Goal: Task Accomplishment & Management: Use online tool/utility

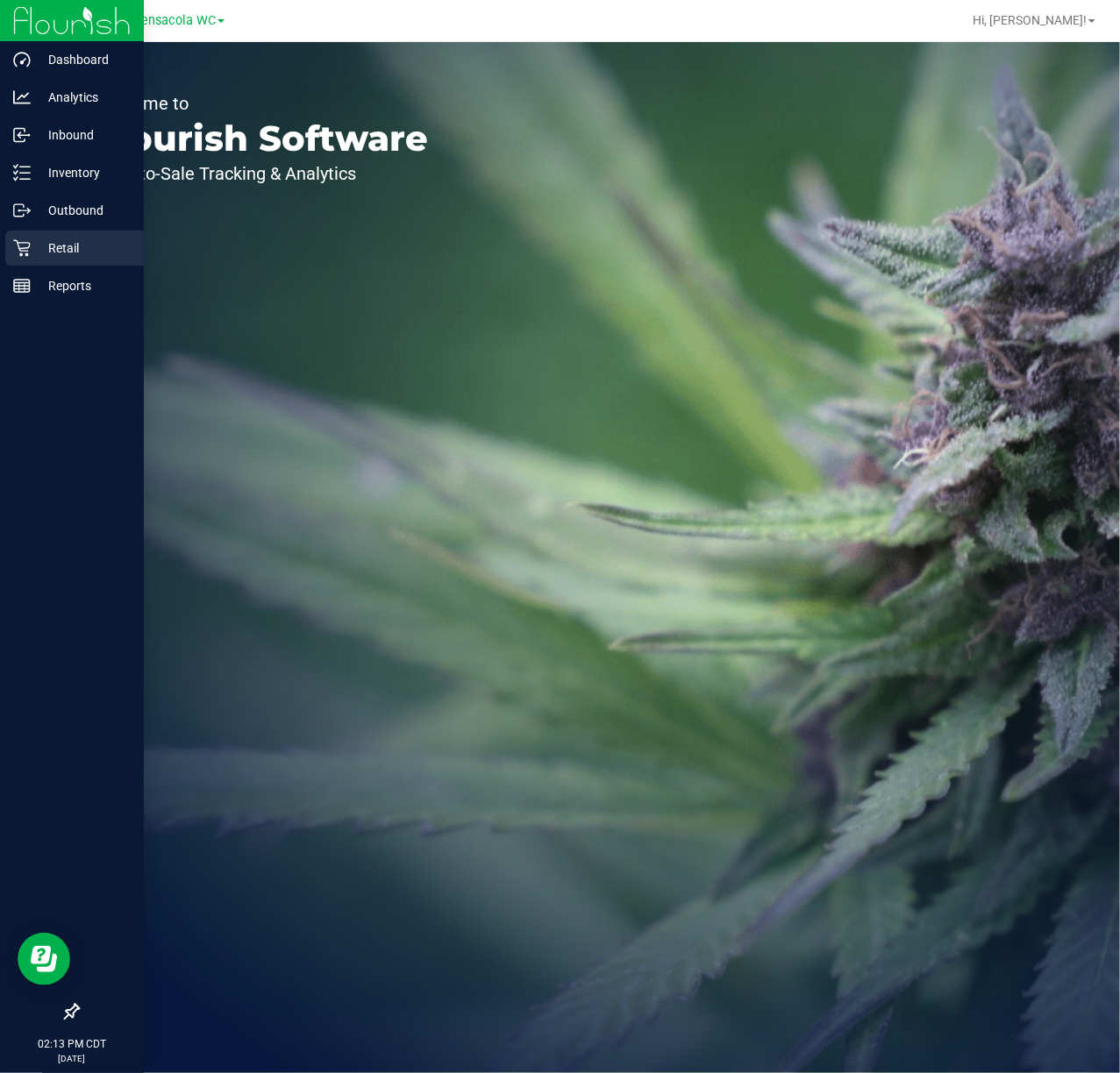
click at [98, 235] on div "Retail" at bounding box center [75, 248] width 139 height 35
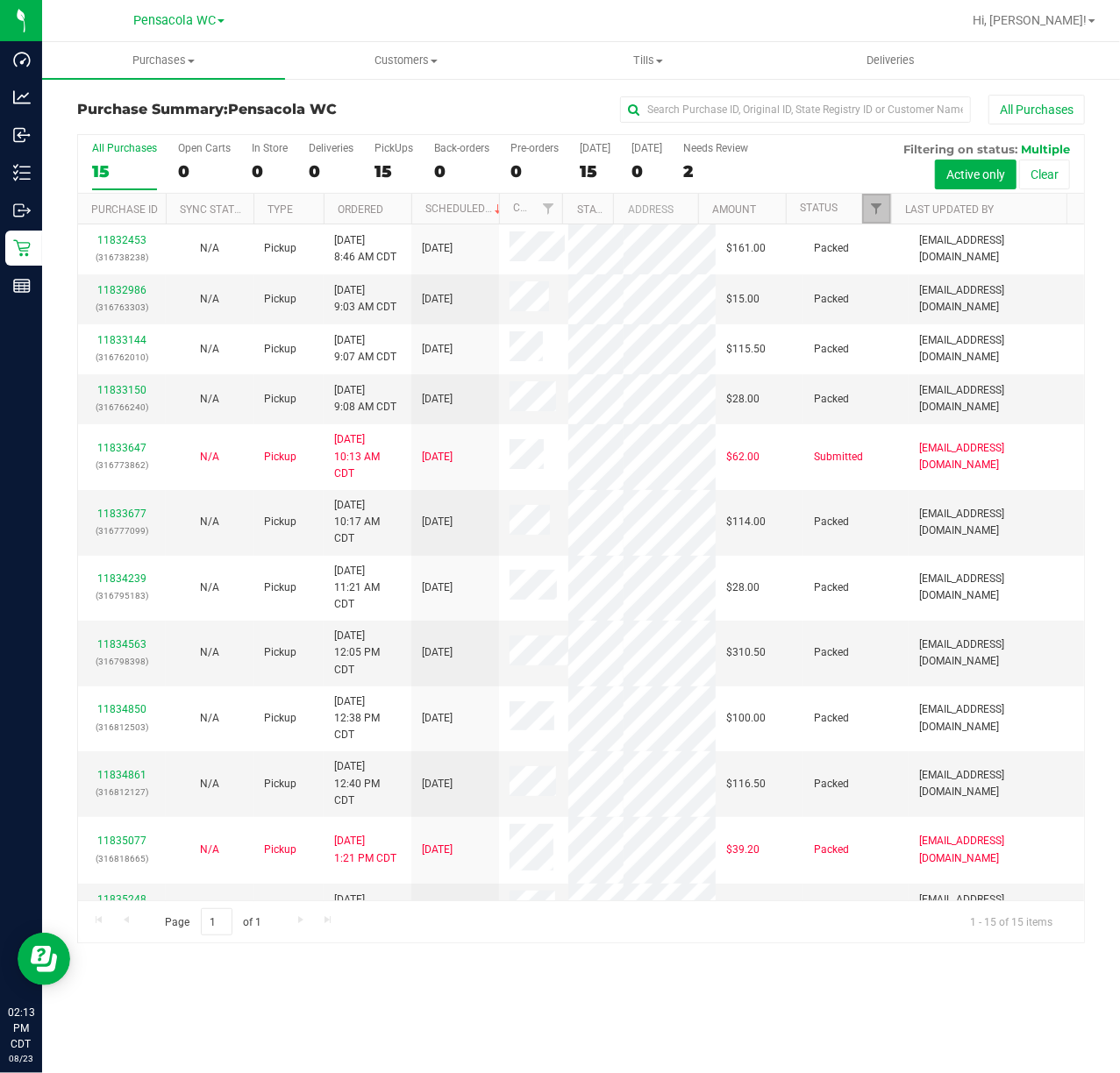
click at [865, 212] on link "Filter" at bounding box center [877, 208] width 28 height 29
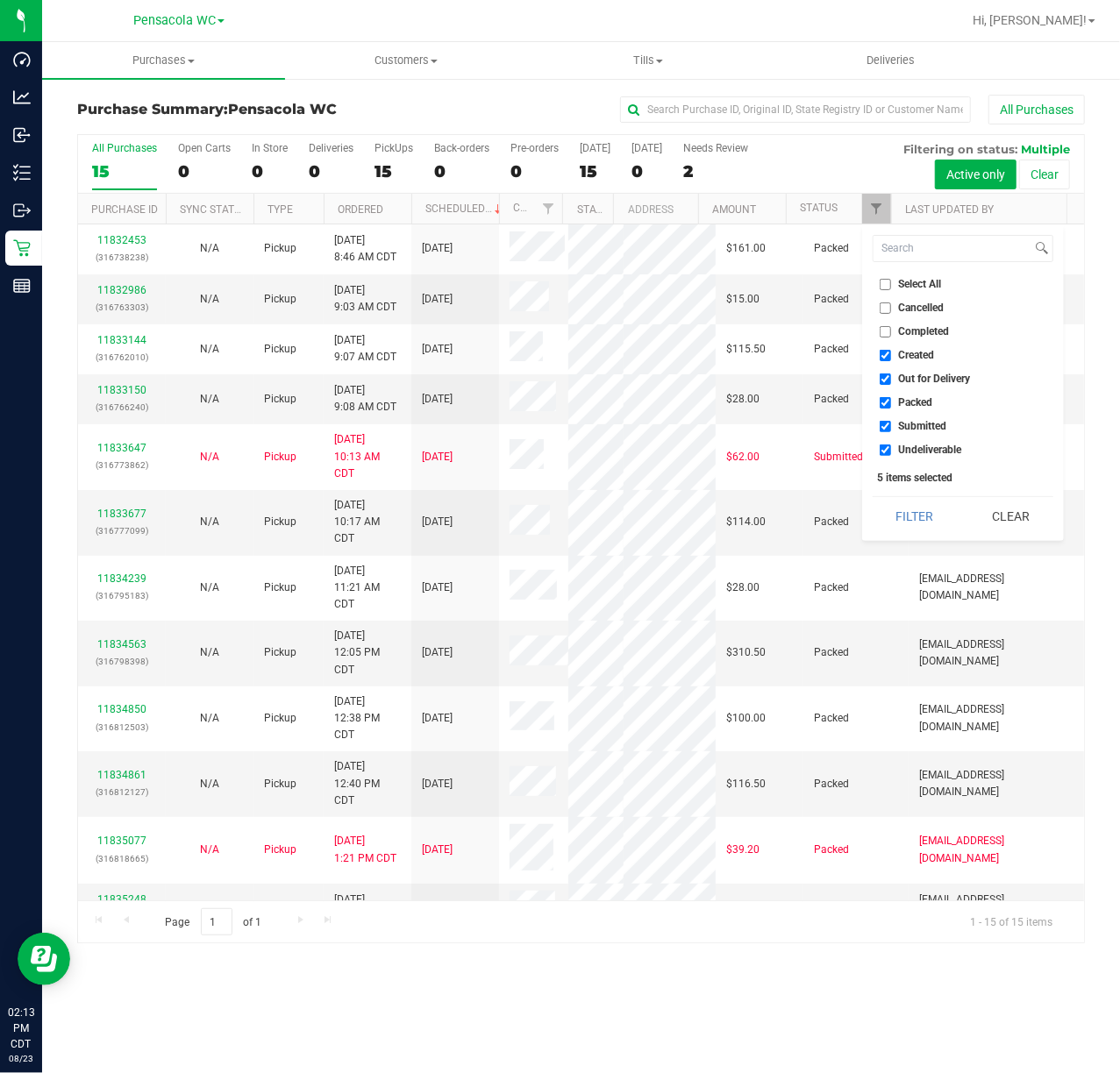
click at [884, 284] on input "Select All" at bounding box center [885, 285] width 11 height 11
checkbox input "true"
click at [884, 284] on input "Select All" at bounding box center [885, 285] width 11 height 11
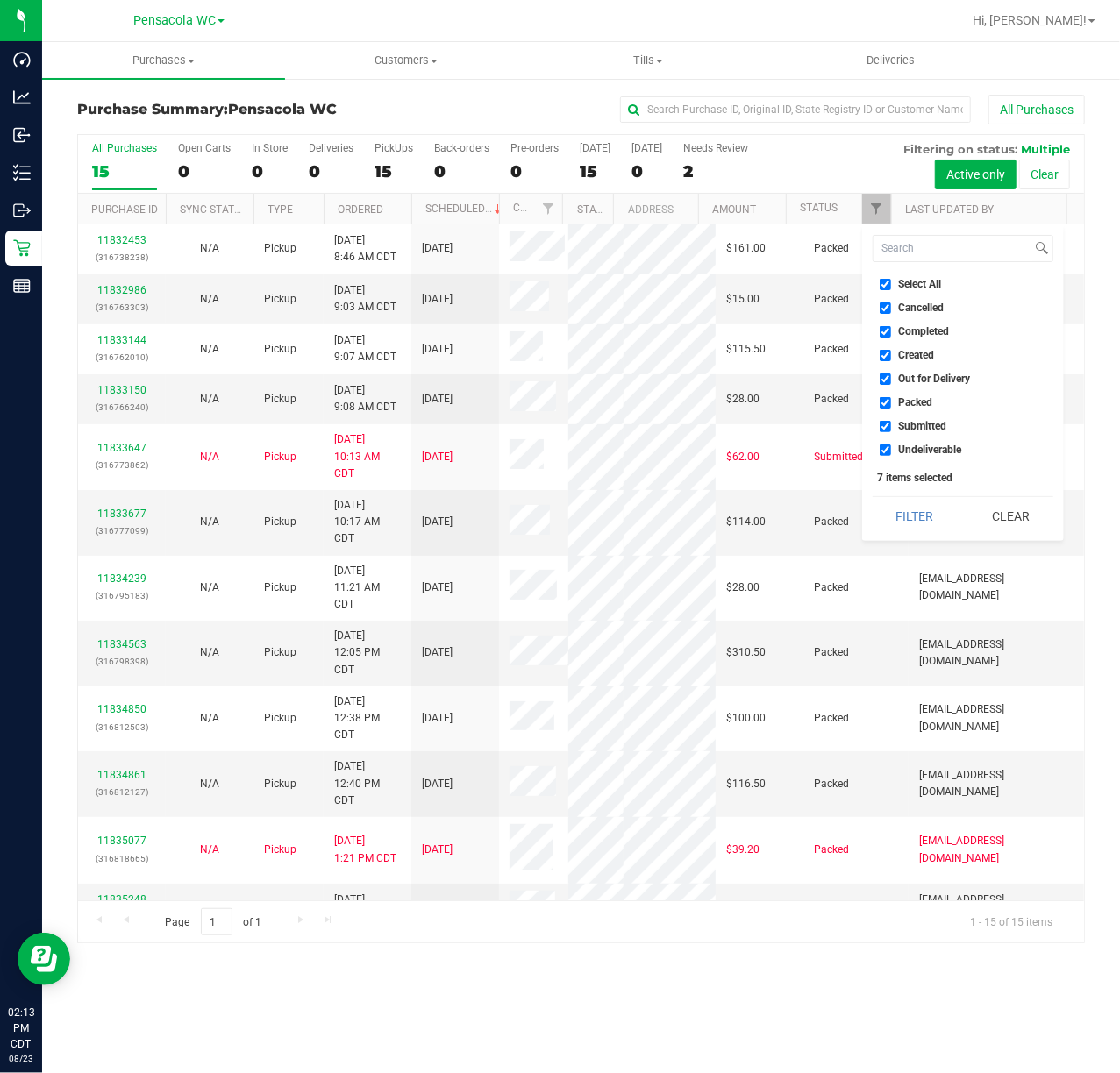
checkbox input "false"
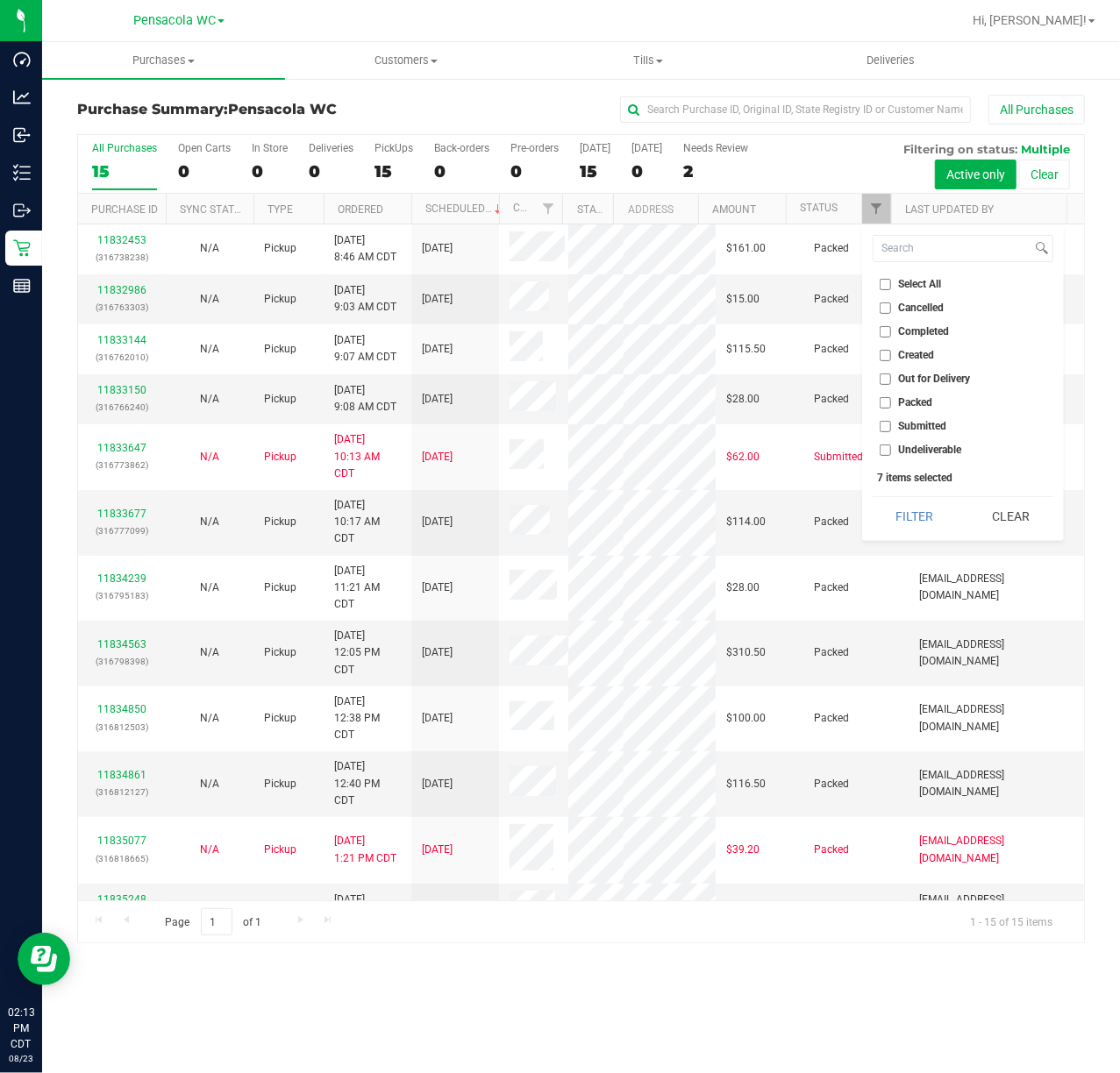
checkbox input "false"
click at [886, 423] on input "Submitted" at bounding box center [885, 426] width 11 height 11
checkbox input "true"
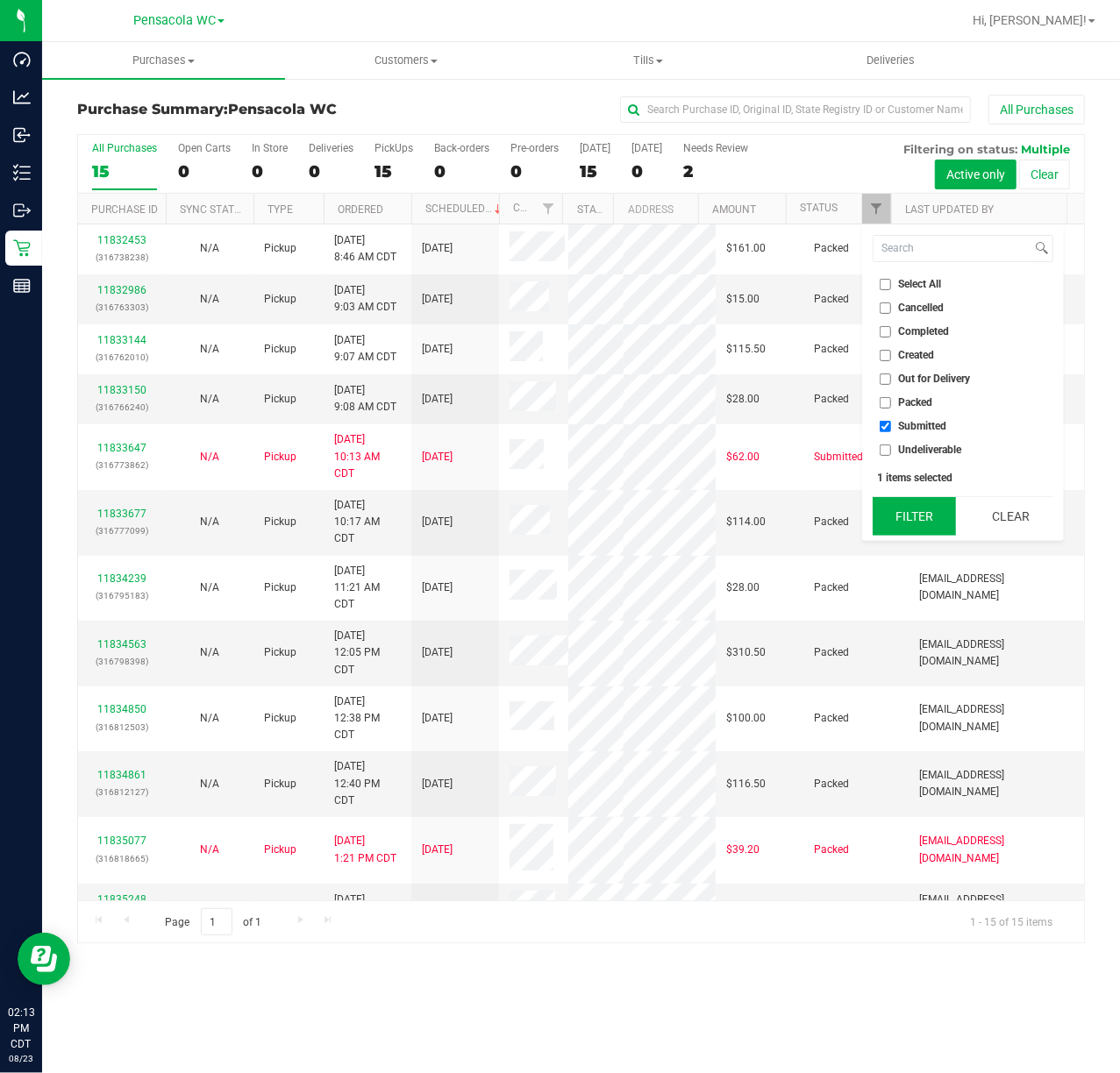
click at [895, 505] on button "Filter" at bounding box center [915, 517] width 85 height 39
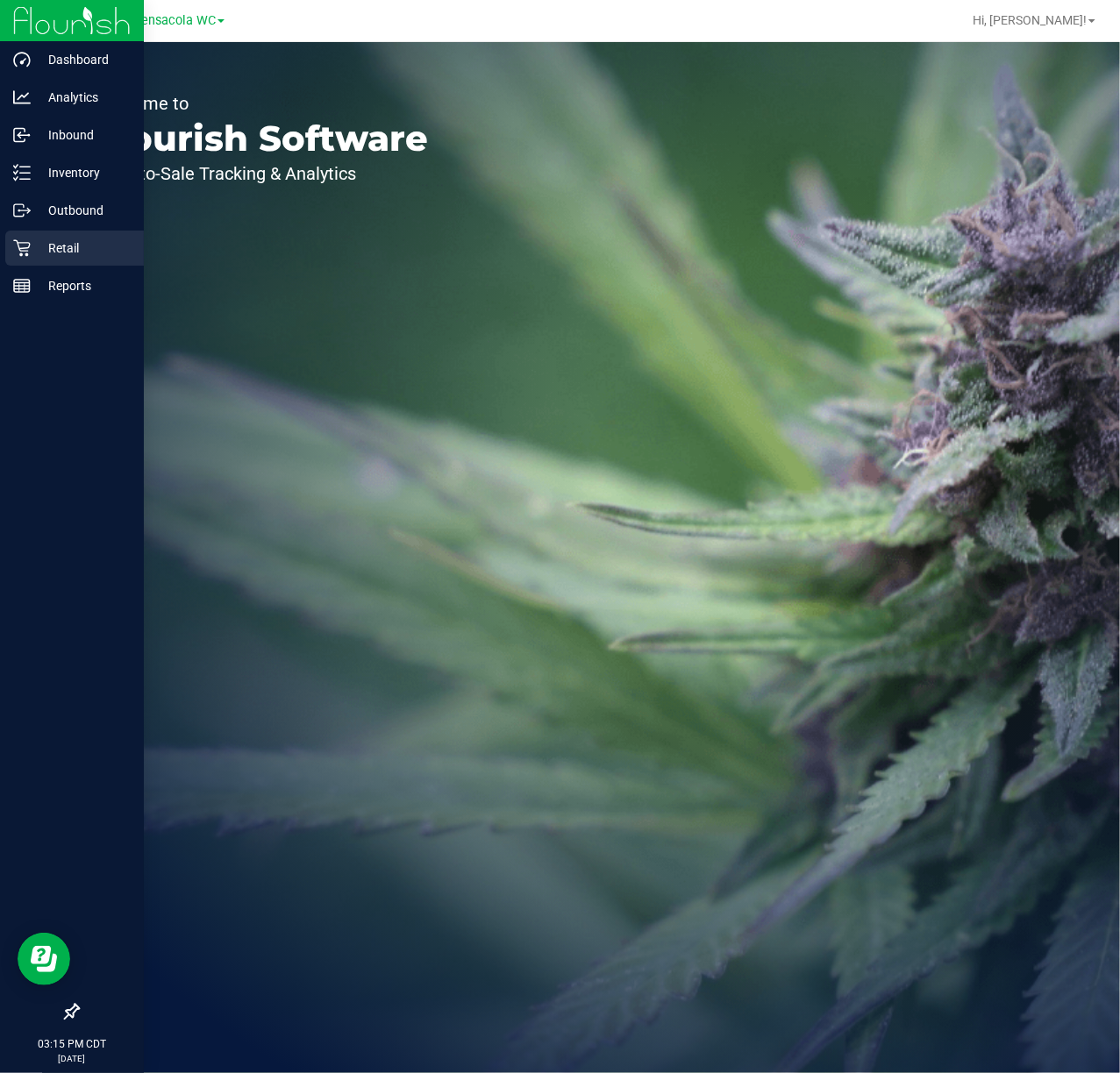
click at [33, 250] on p "Retail" at bounding box center [83, 248] width 105 height 21
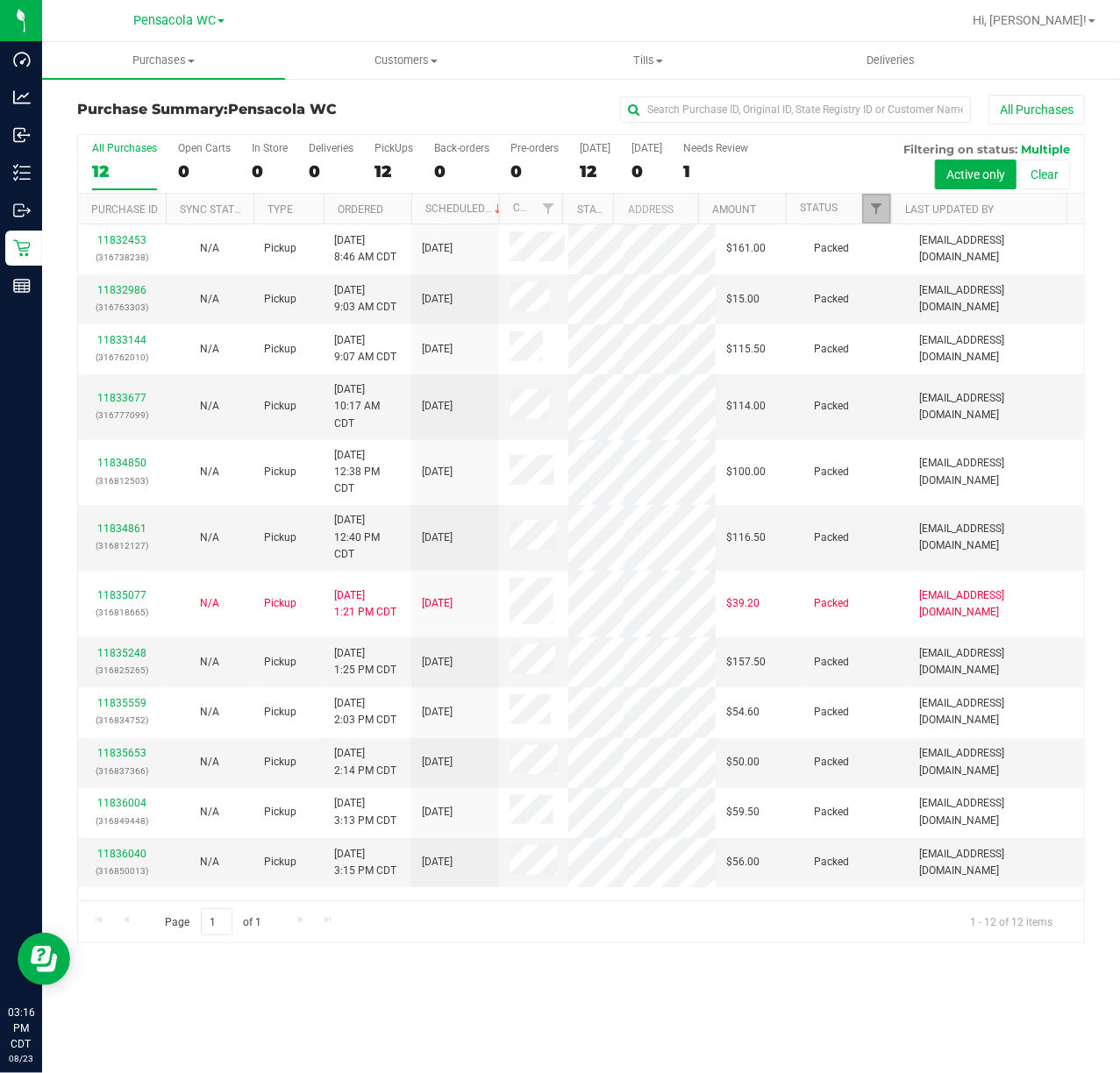
click at [876, 195] on link "Filter" at bounding box center [877, 208] width 28 height 29
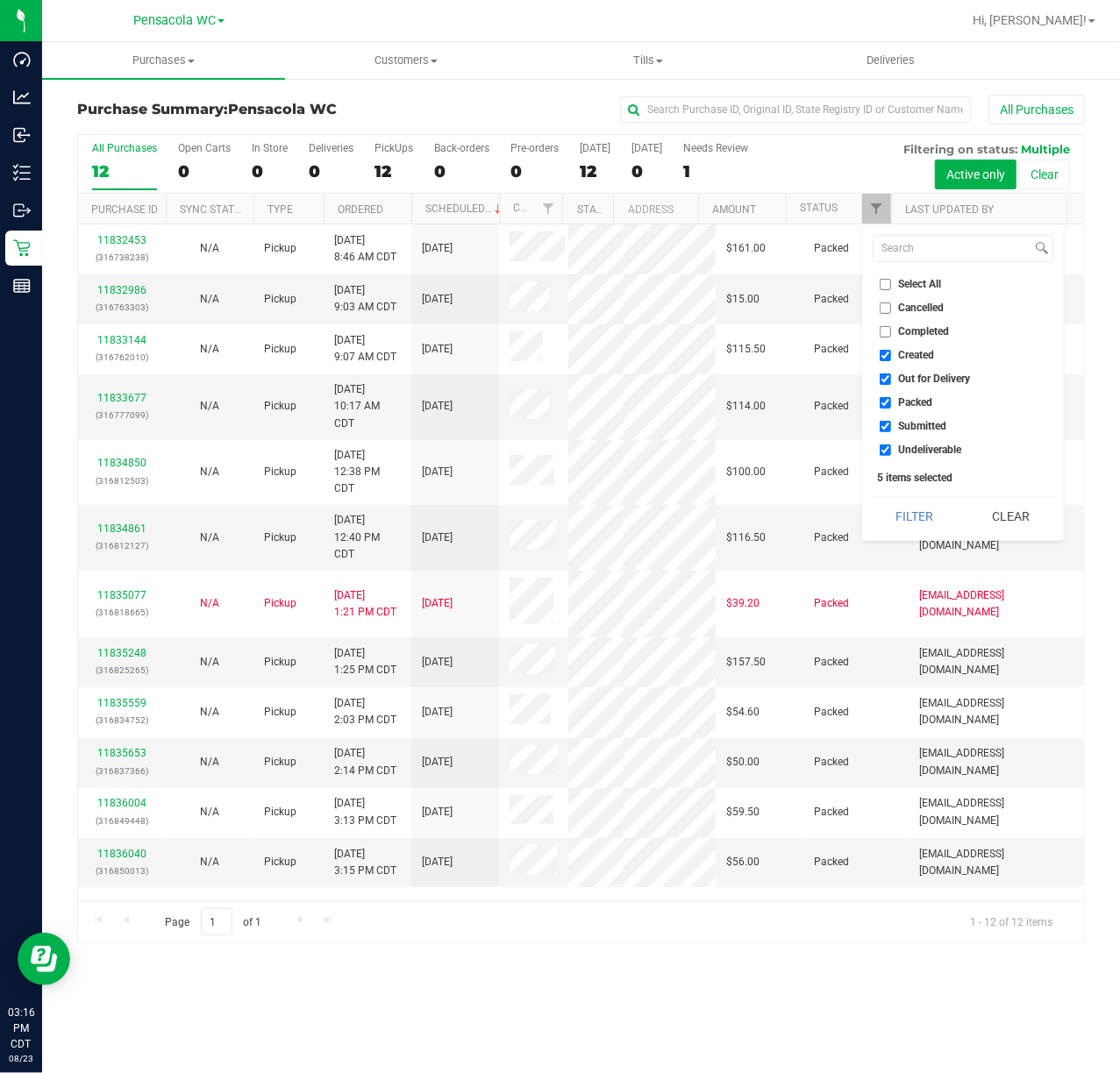
click at [881, 285] on input "Select All" at bounding box center [885, 285] width 11 height 11
checkbox input "true"
click at [881, 285] on input "Select All" at bounding box center [885, 285] width 11 height 11
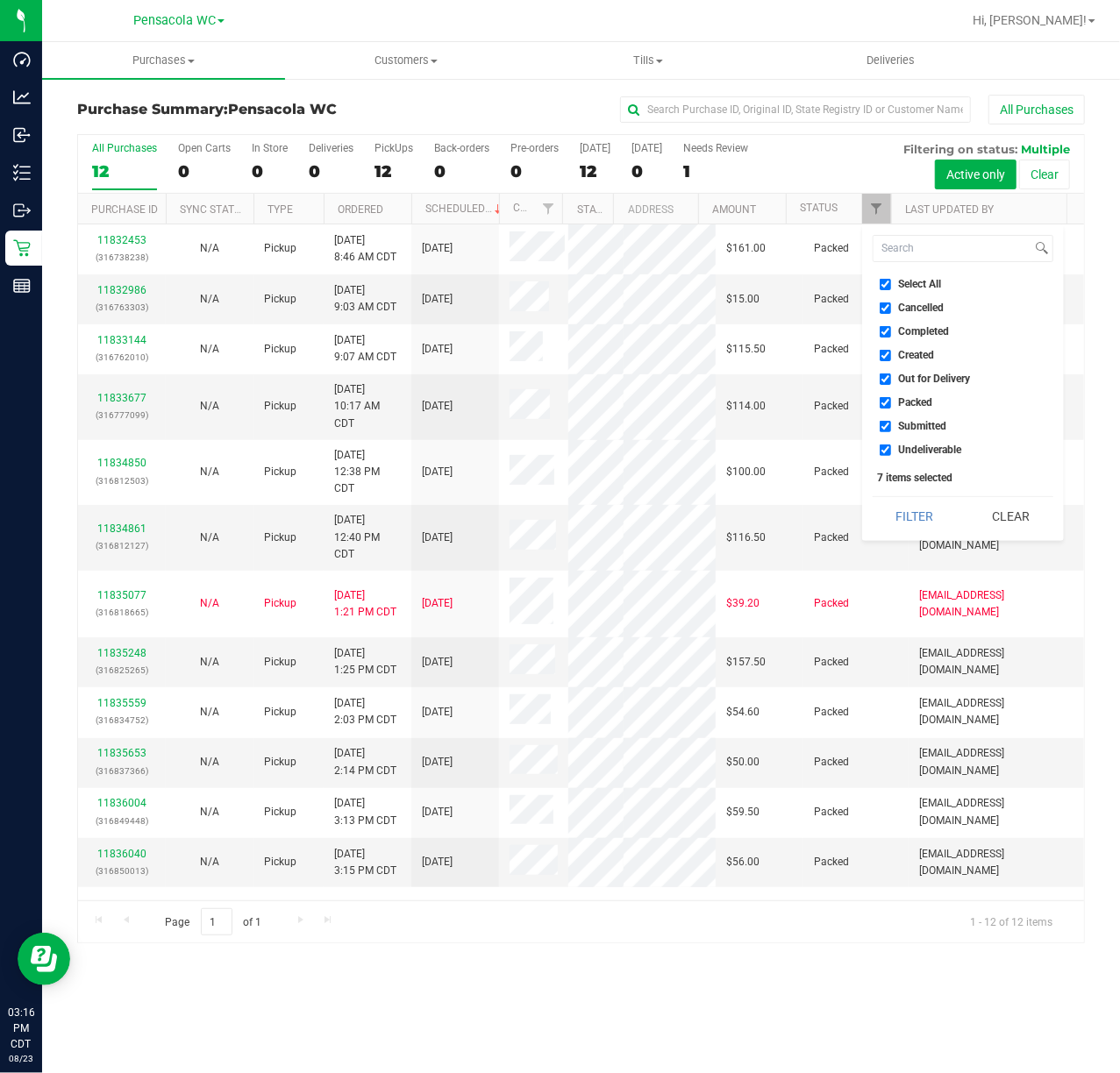
checkbox input "false"
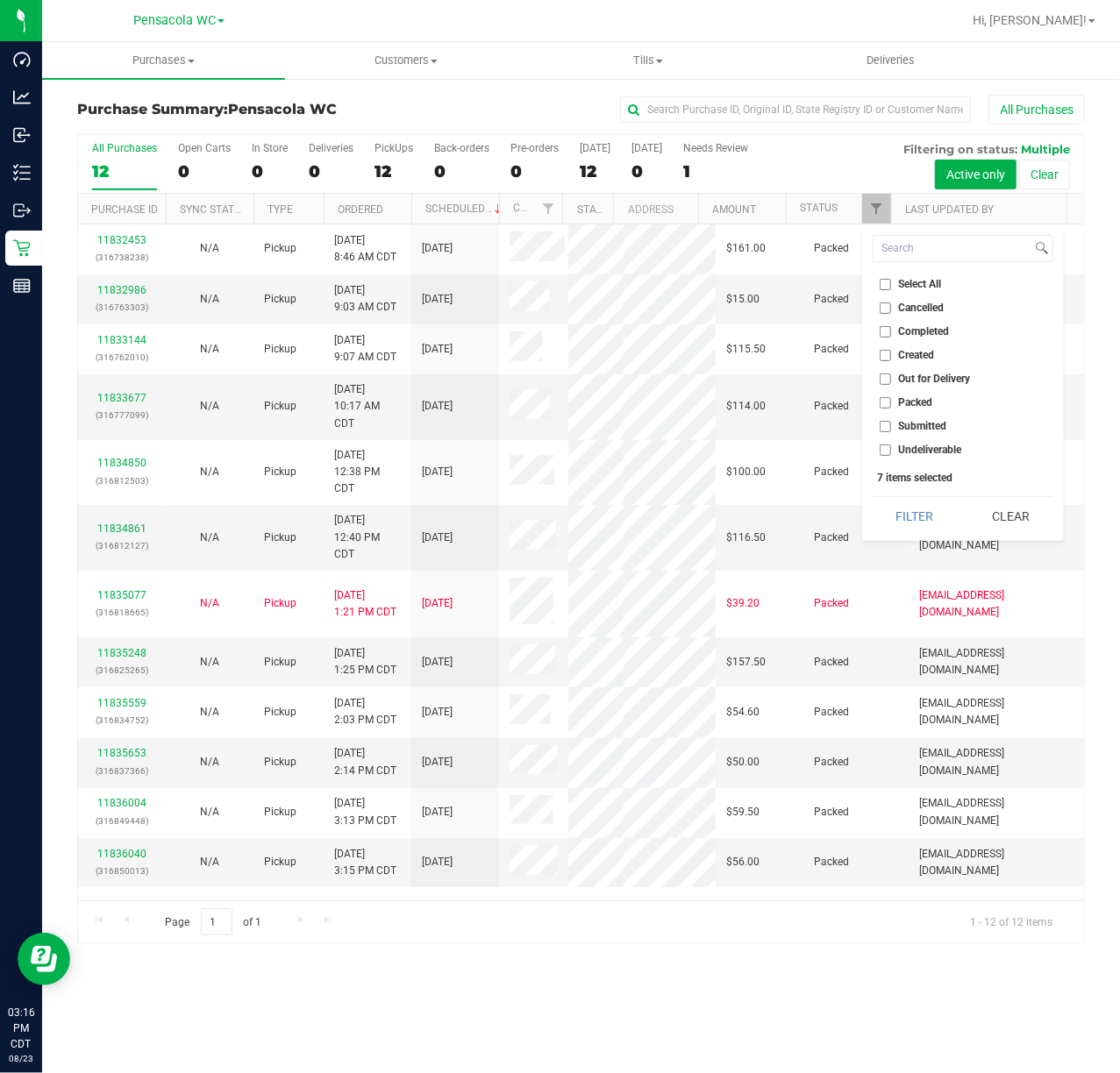
checkbox input "false"
click at [882, 430] on input "Submitted" at bounding box center [885, 426] width 11 height 11
checkbox input "true"
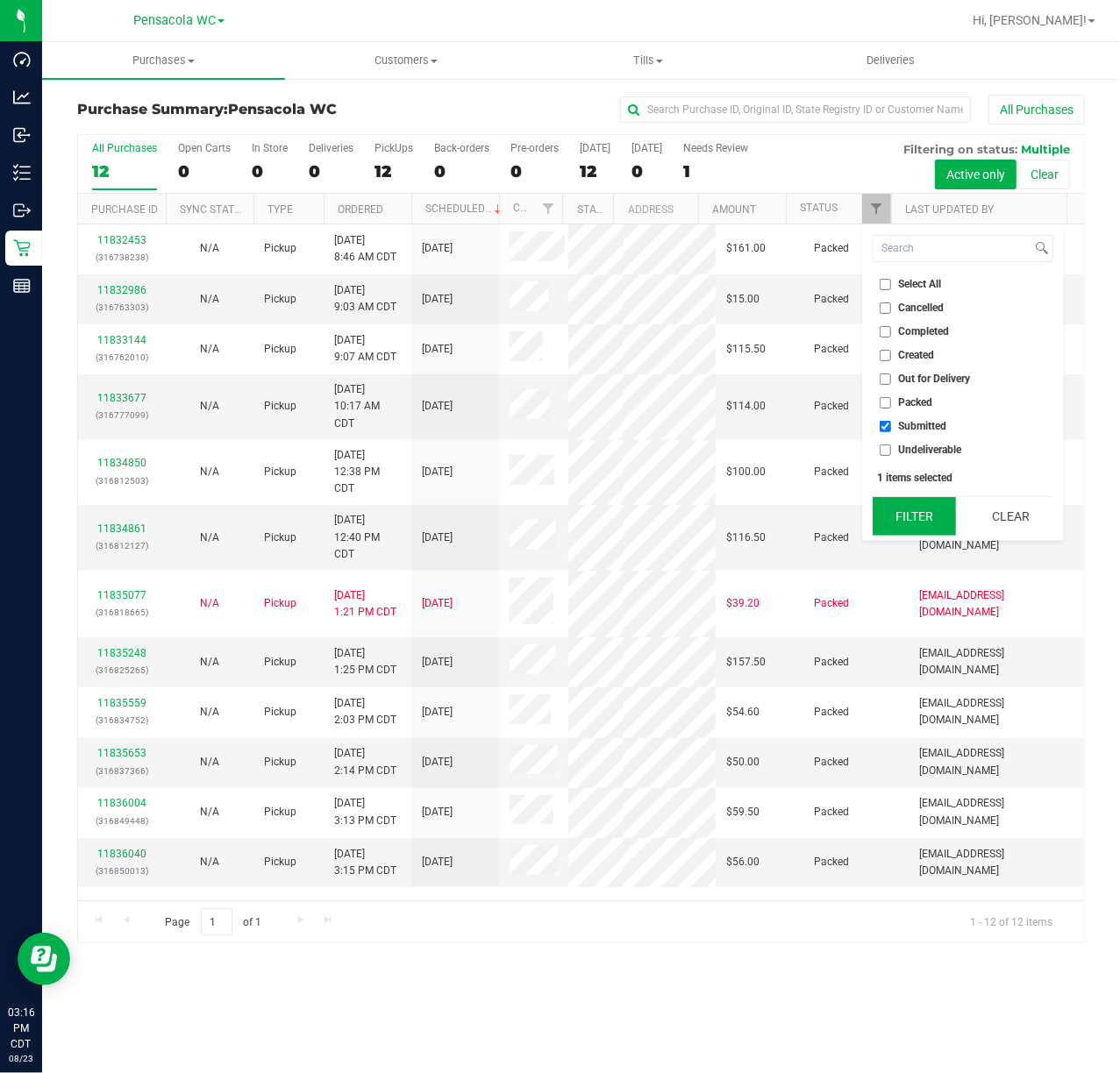
click at [895, 509] on button "Filter" at bounding box center [915, 517] width 85 height 39
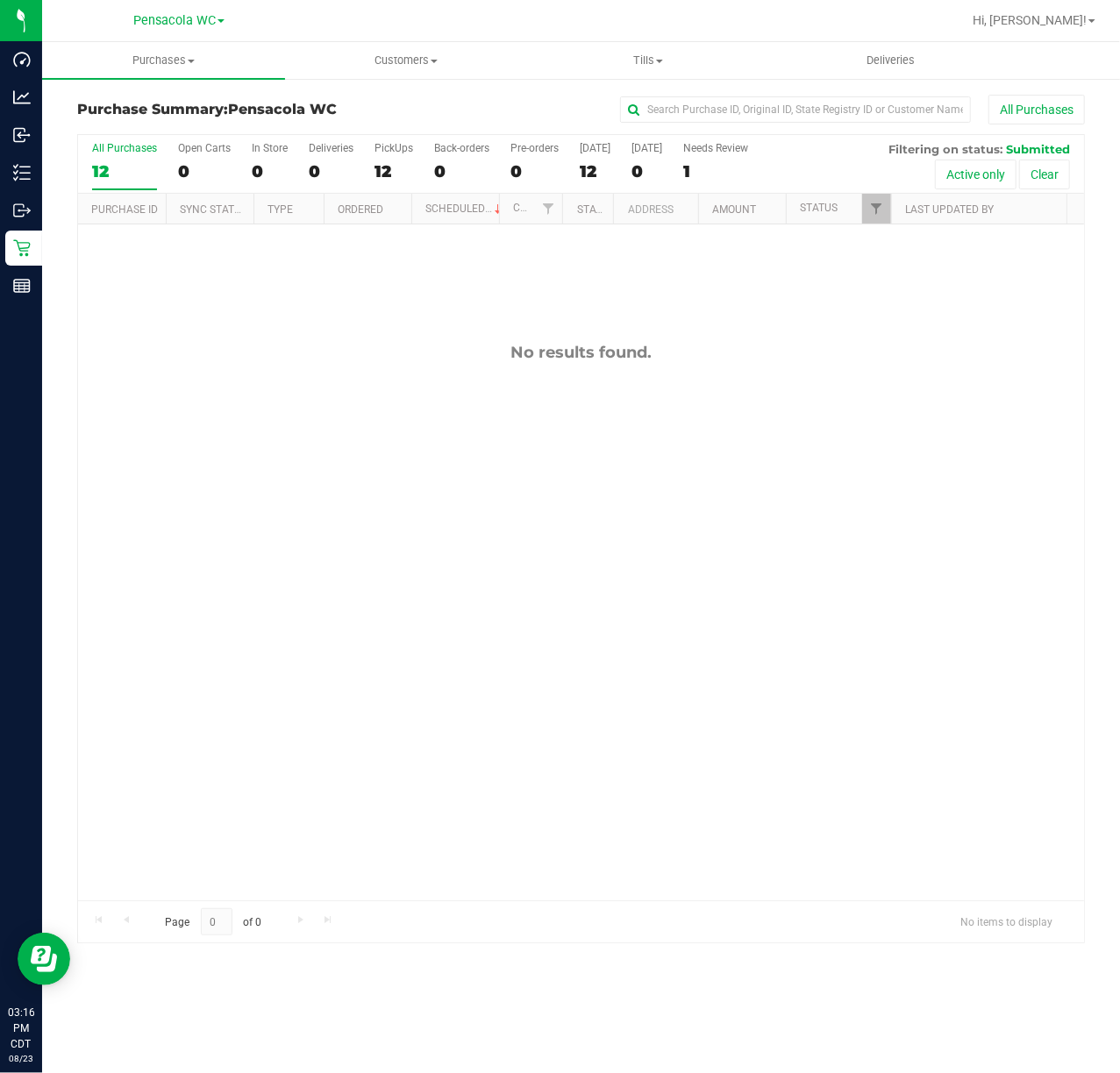
click at [513, 95] on div "All Purchases" at bounding box center [749, 109] width 672 height 29
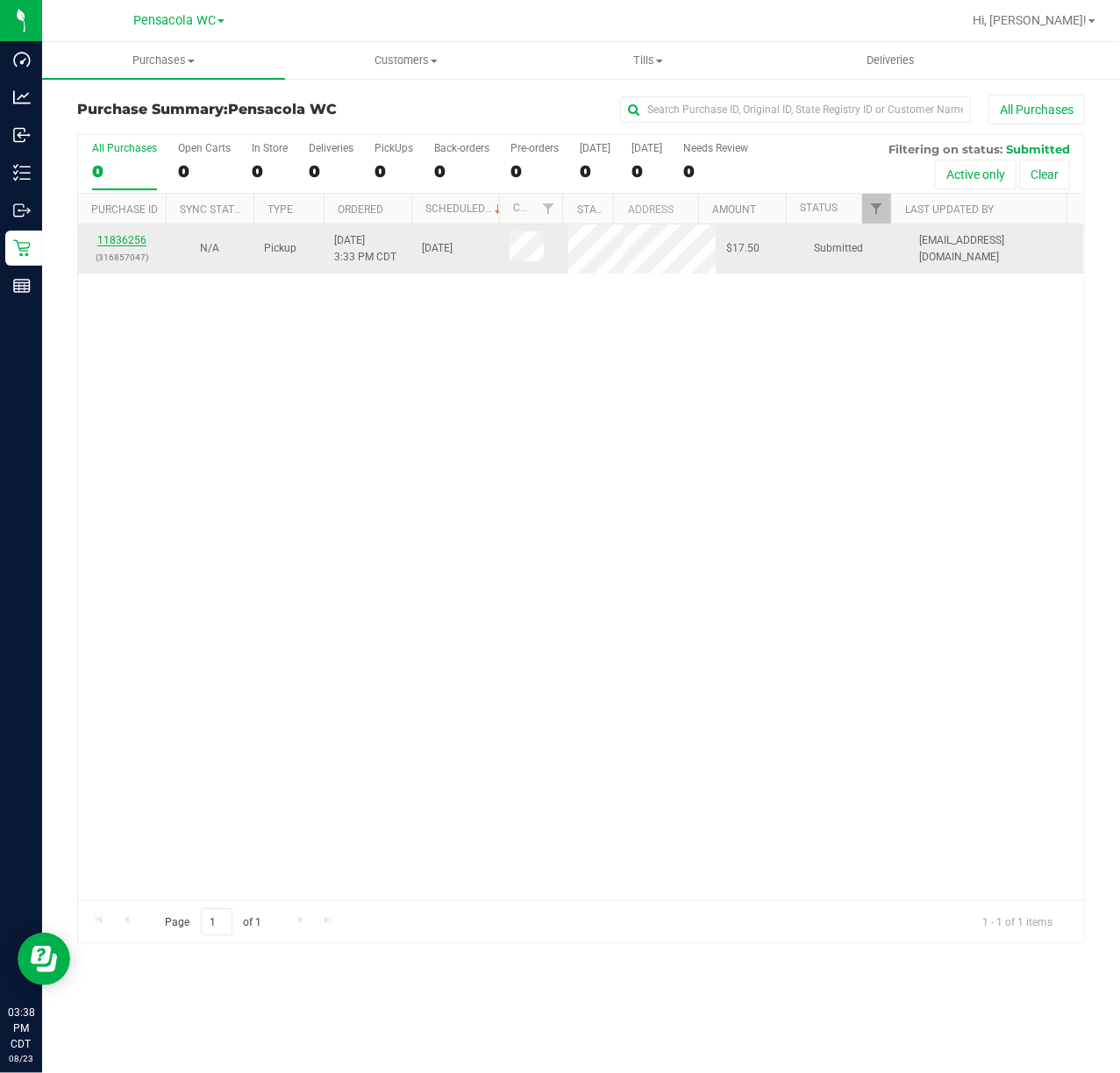
click at [121, 236] on link "11836256" at bounding box center [123, 240] width 49 height 12
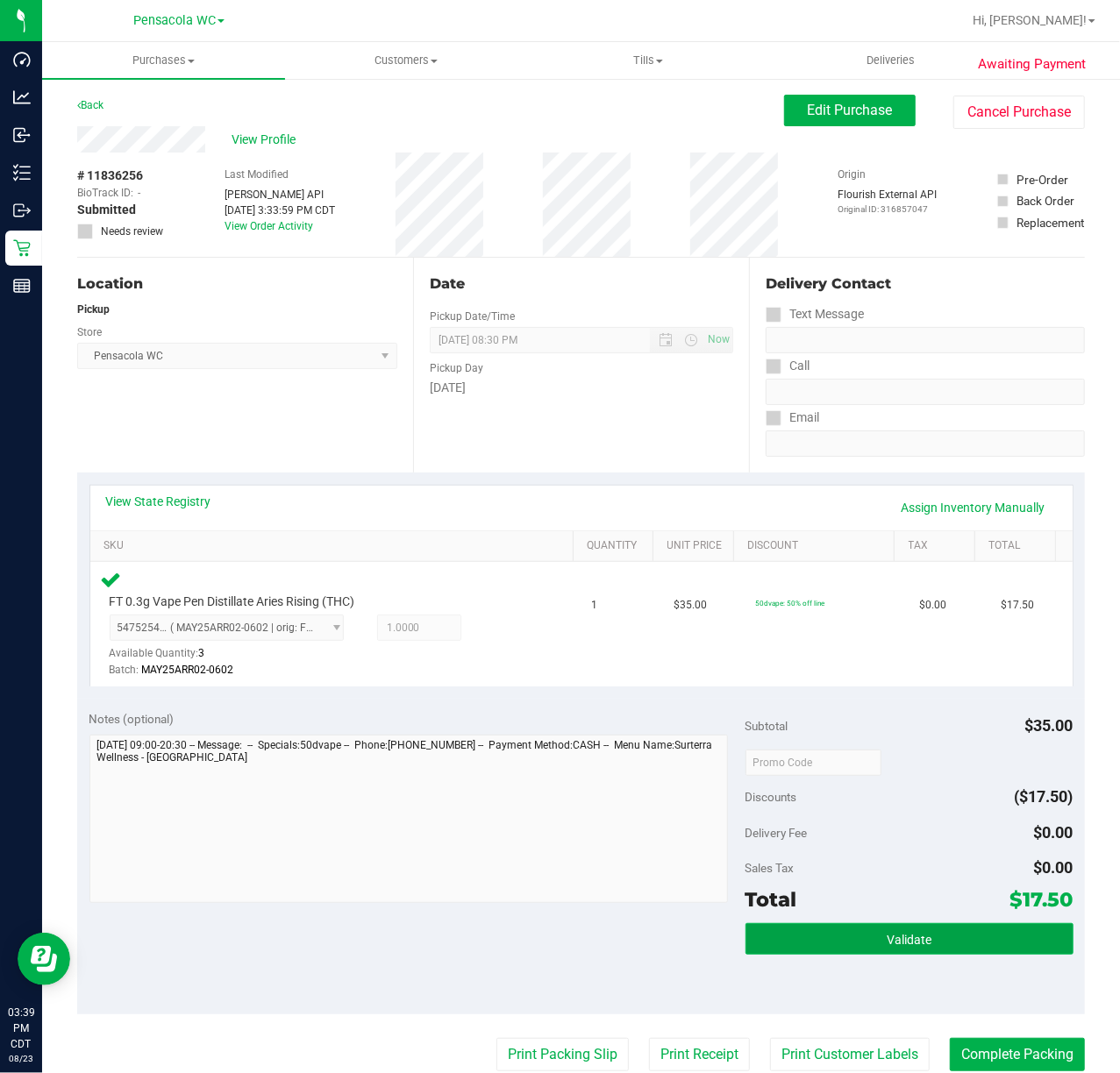
click at [856, 934] on button "Validate" at bounding box center [909, 938] width 328 height 31
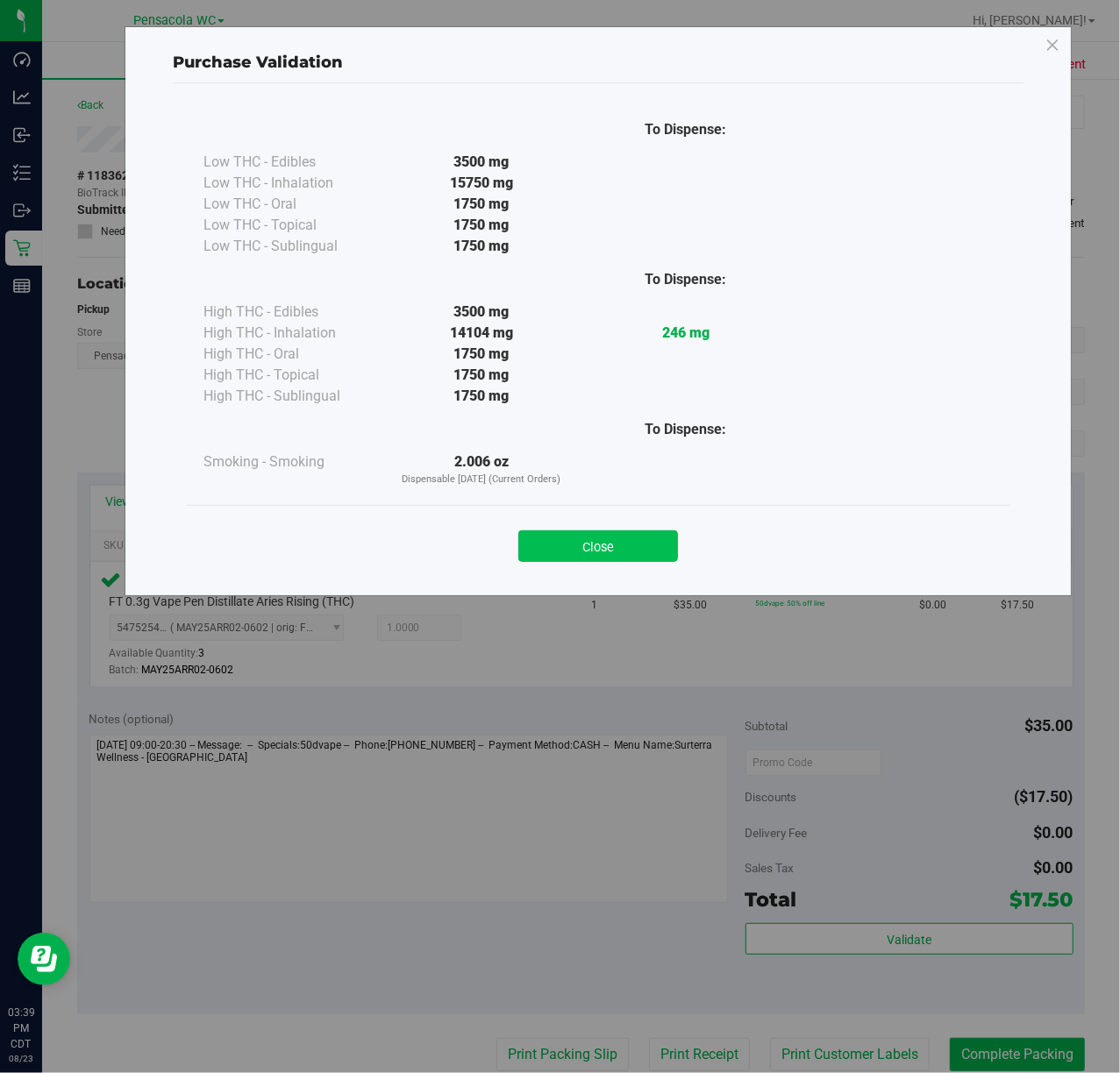
click at [591, 544] on button "Close" at bounding box center [598, 546] width 160 height 31
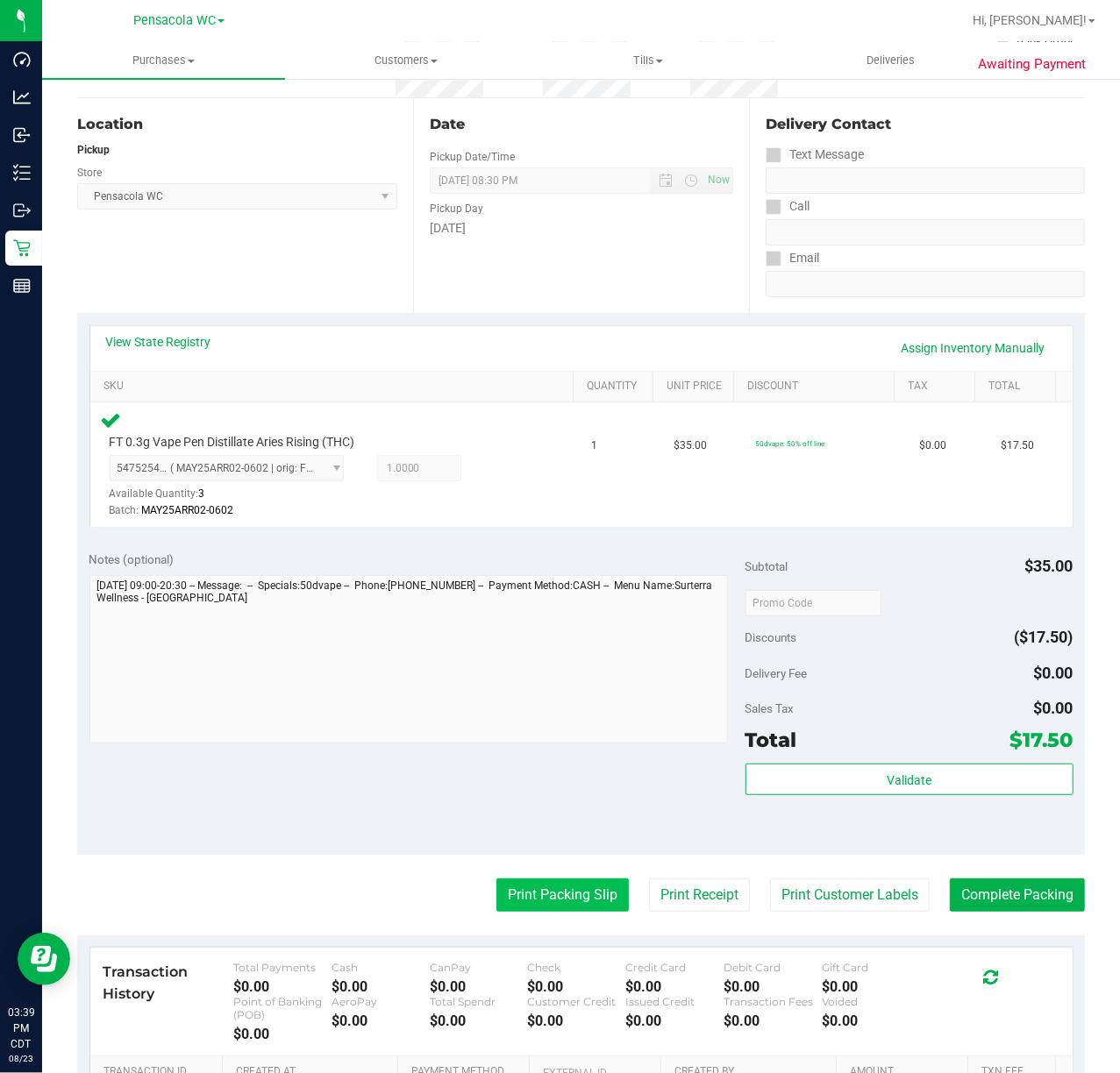
scroll to position [398, 0]
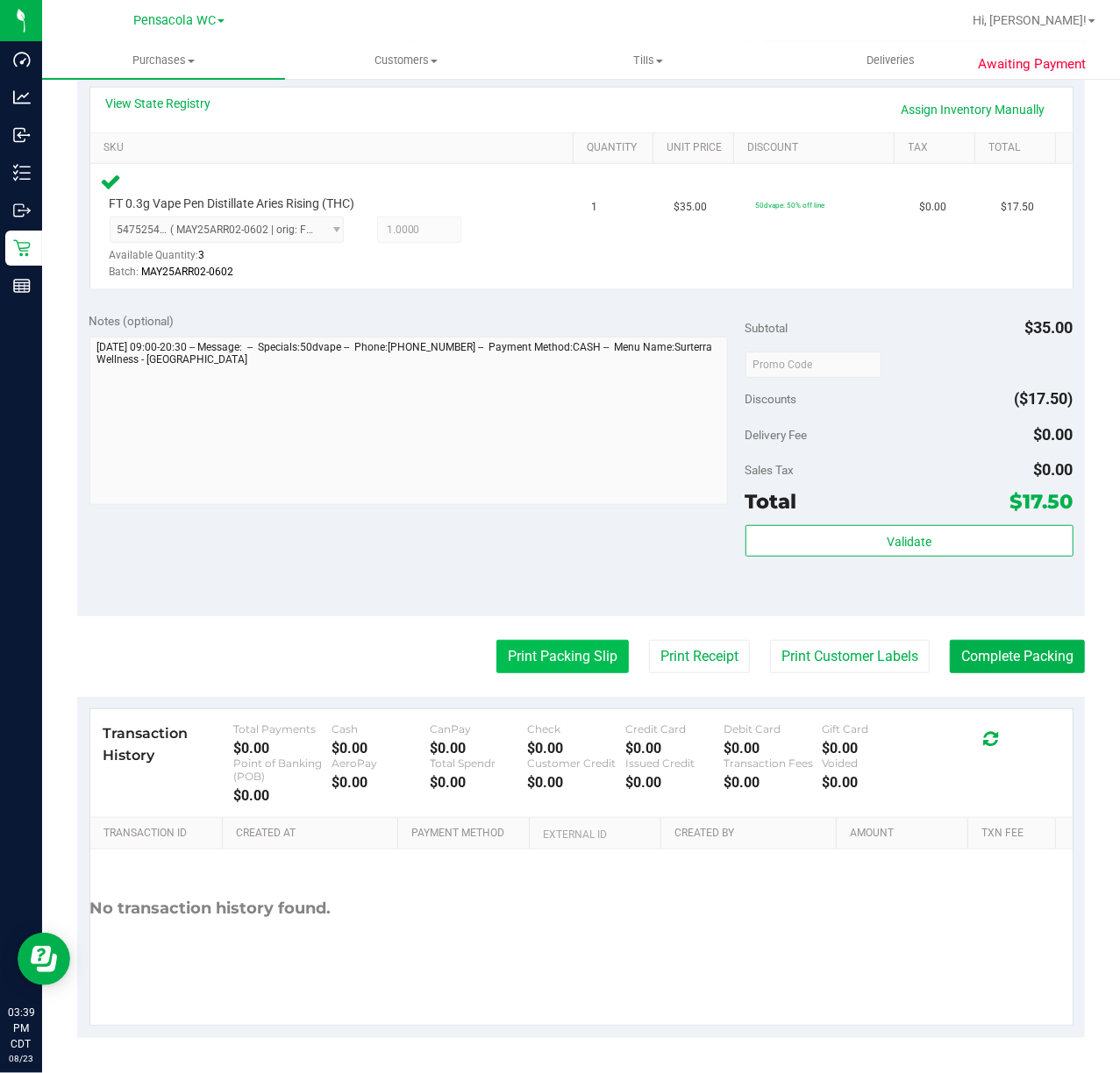
click at [539, 664] on button "Print Packing Slip" at bounding box center [562, 656] width 132 height 33
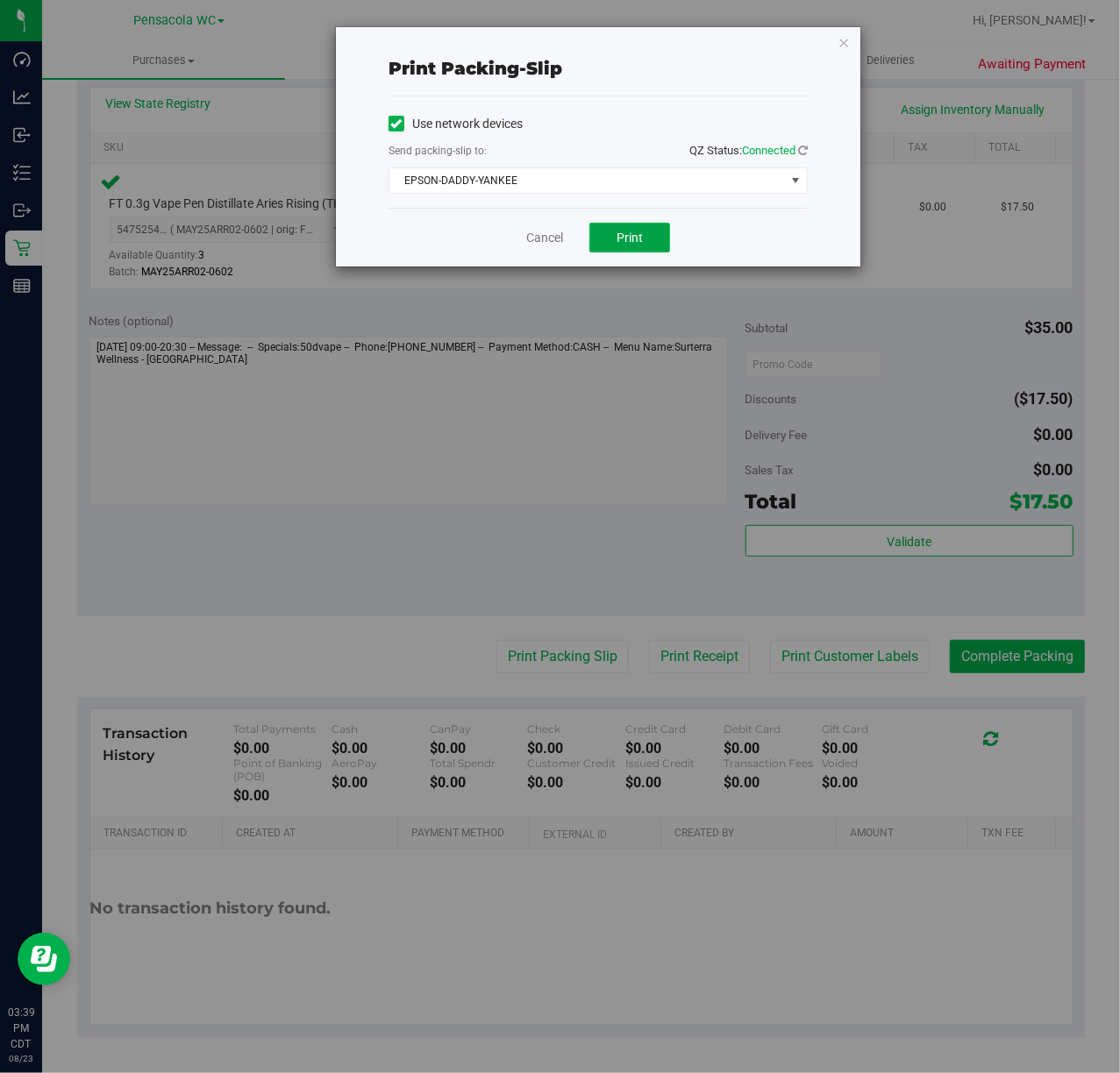
click at [636, 229] on button "Print" at bounding box center [630, 237] width 81 height 29
click at [846, 43] on icon "button" at bounding box center [844, 42] width 12 height 21
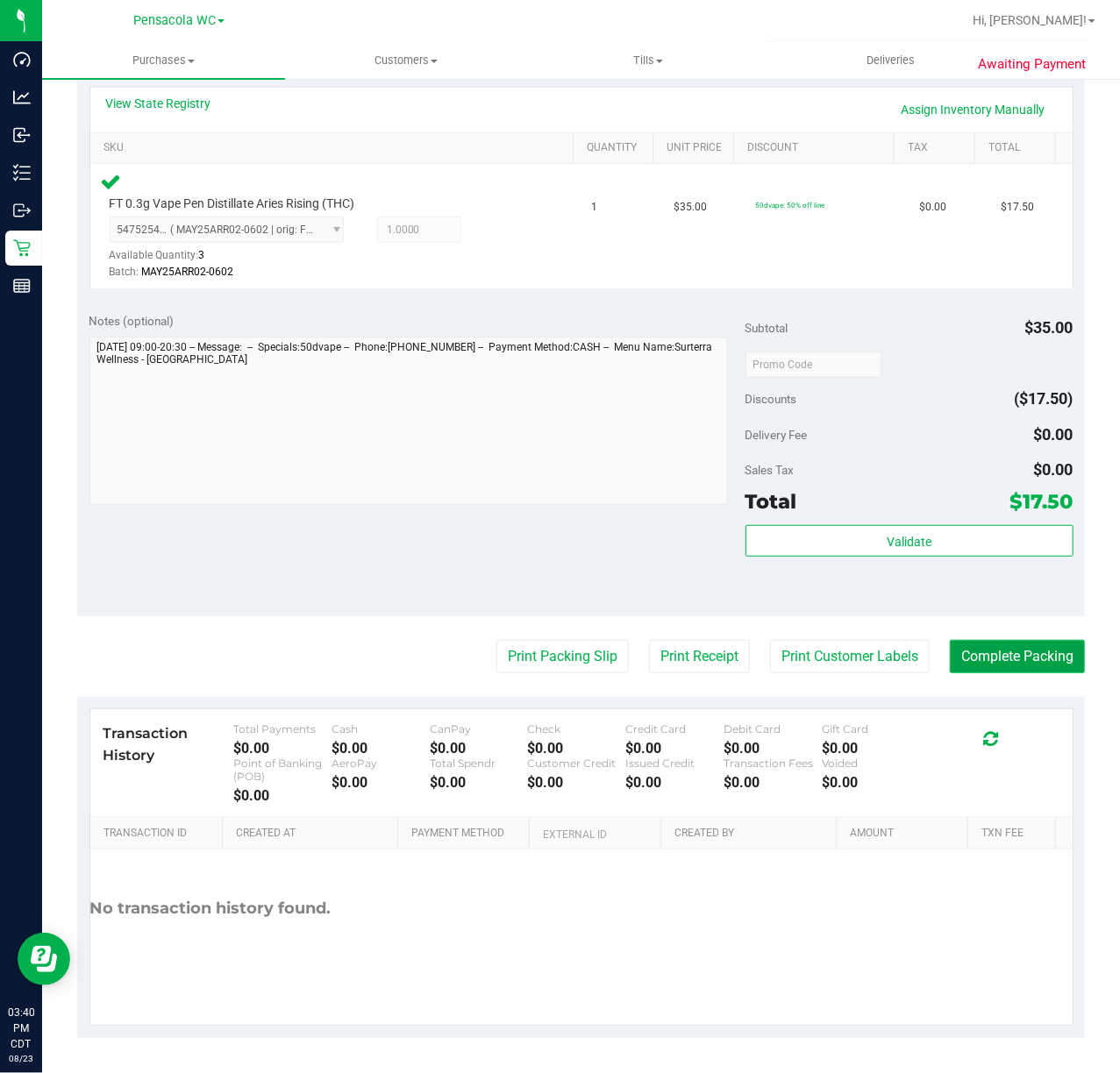
click at [1046, 649] on button "Complete Packing" at bounding box center [1017, 656] width 135 height 33
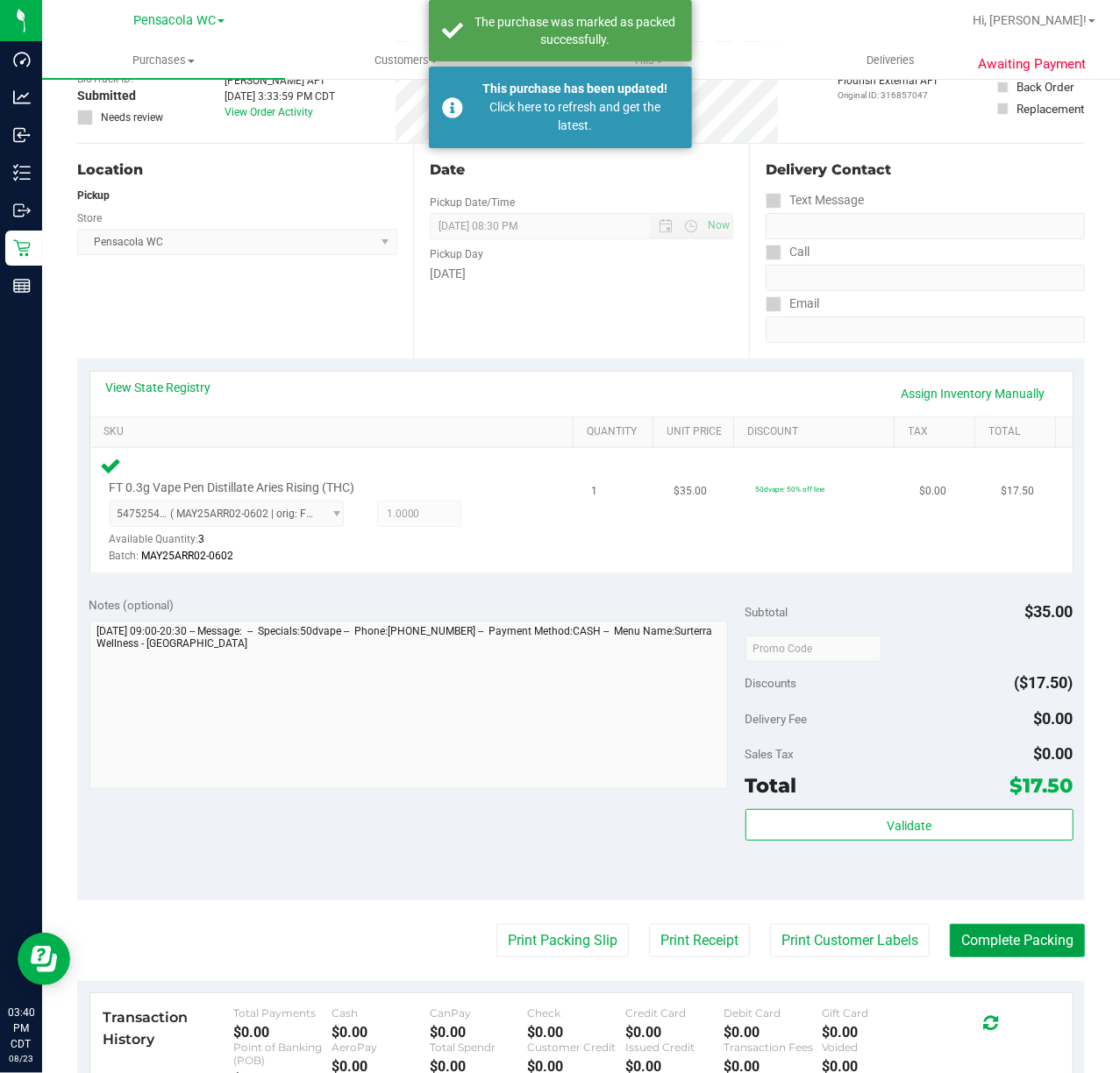
scroll to position [0, 0]
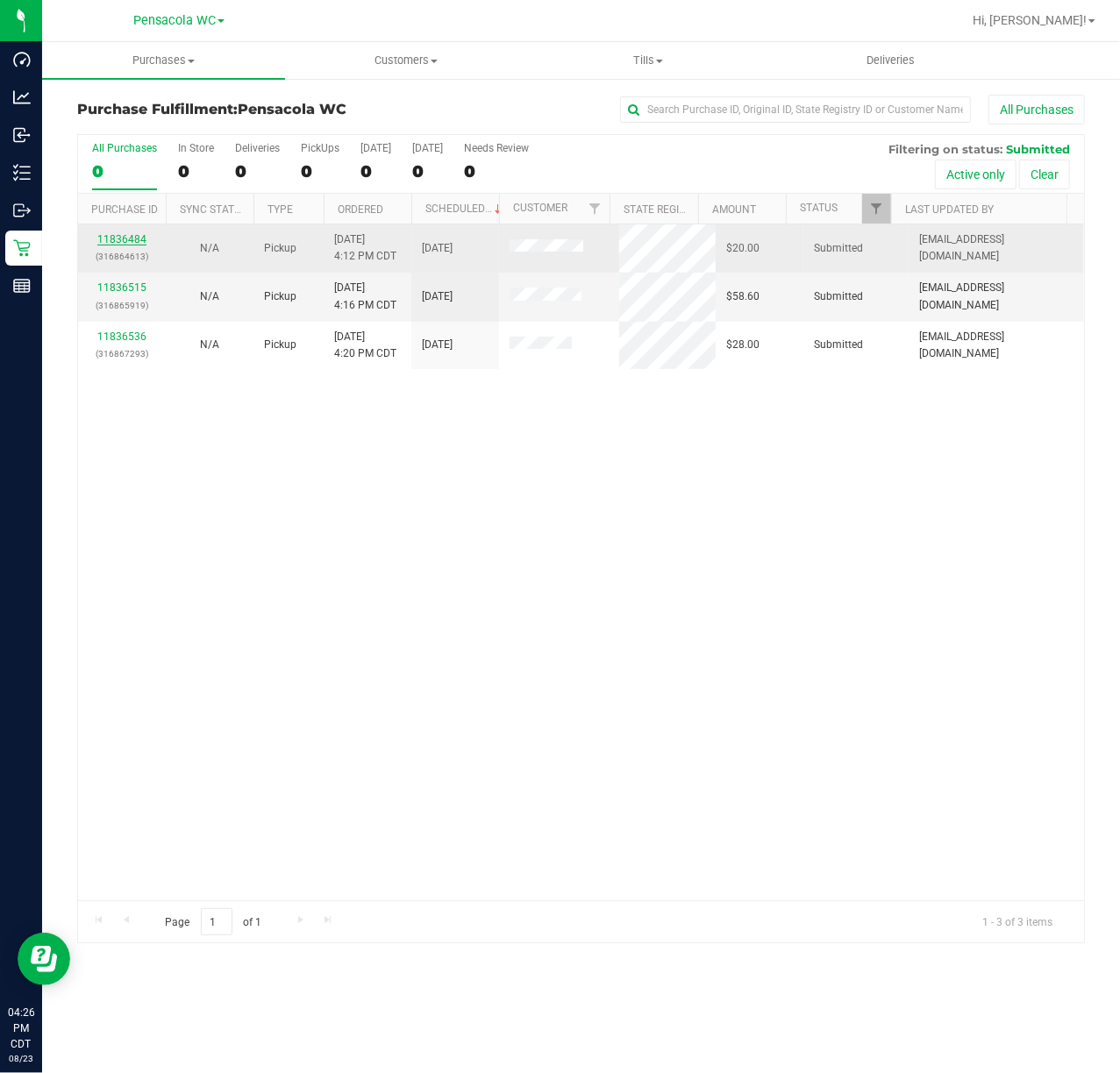
click at [106, 234] on link "11836484" at bounding box center [123, 239] width 49 height 12
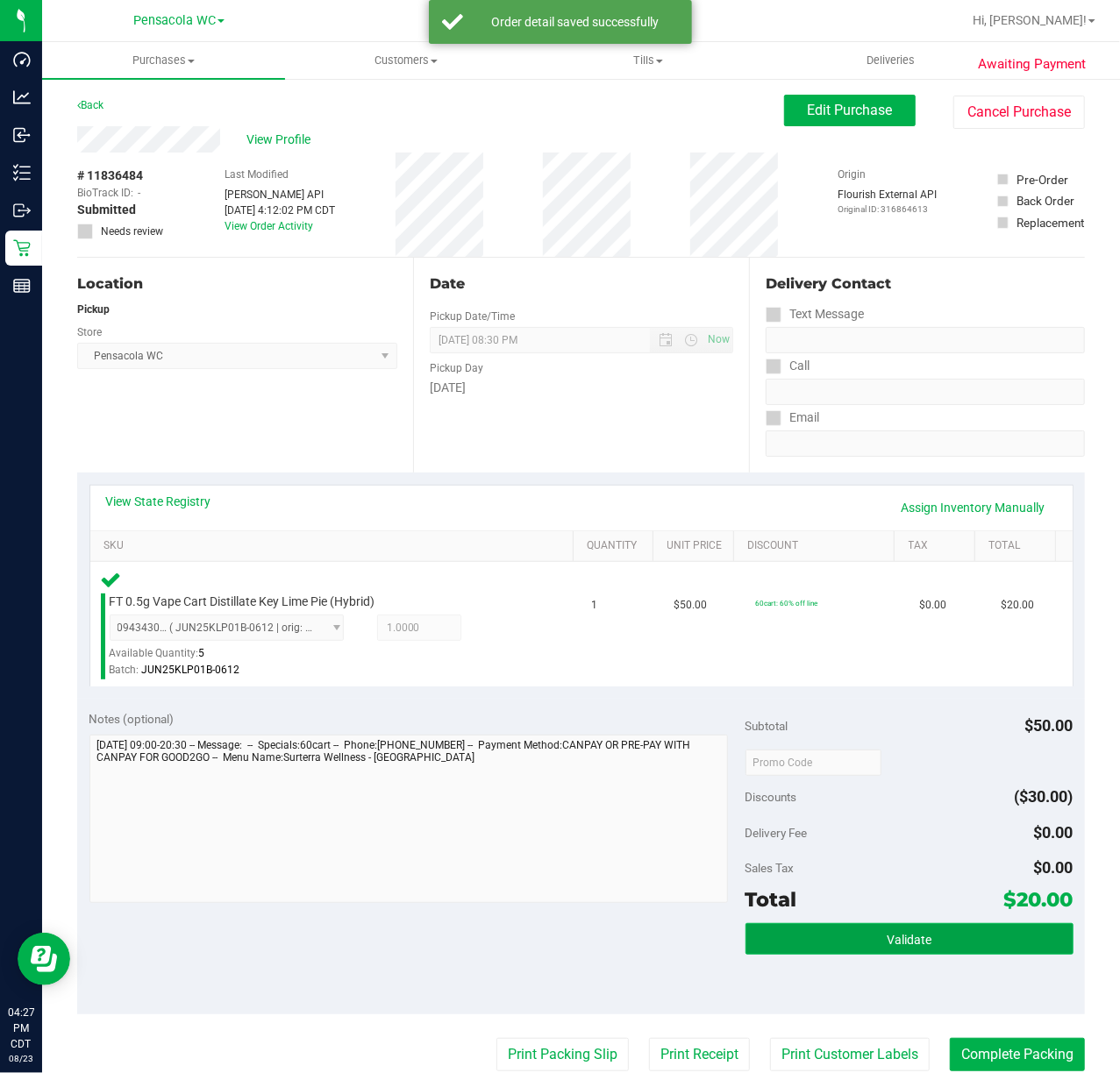
click at [909, 946] on span "Validate" at bounding box center [909, 940] width 45 height 14
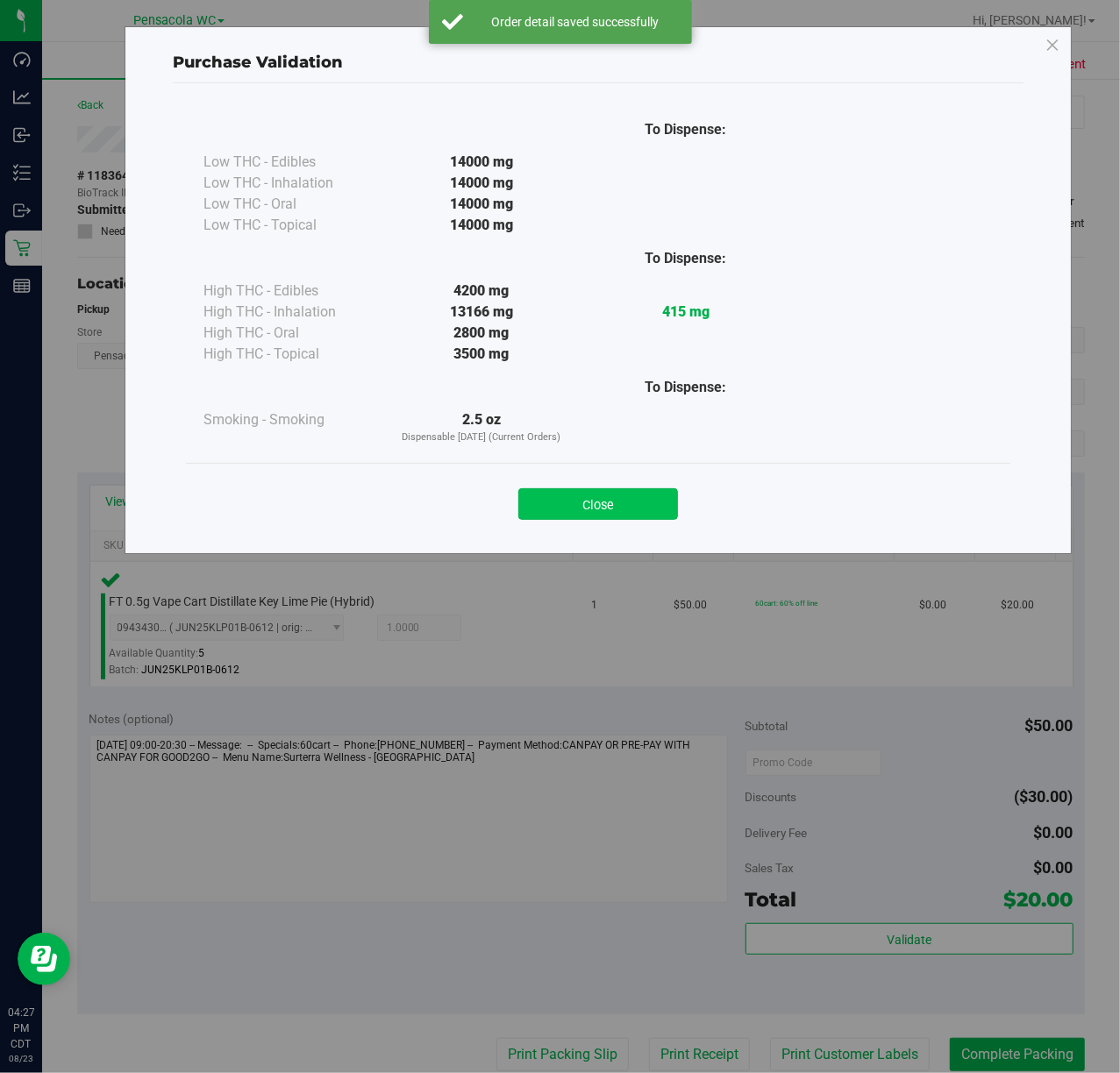
click at [555, 491] on button "Close" at bounding box center [598, 503] width 160 height 31
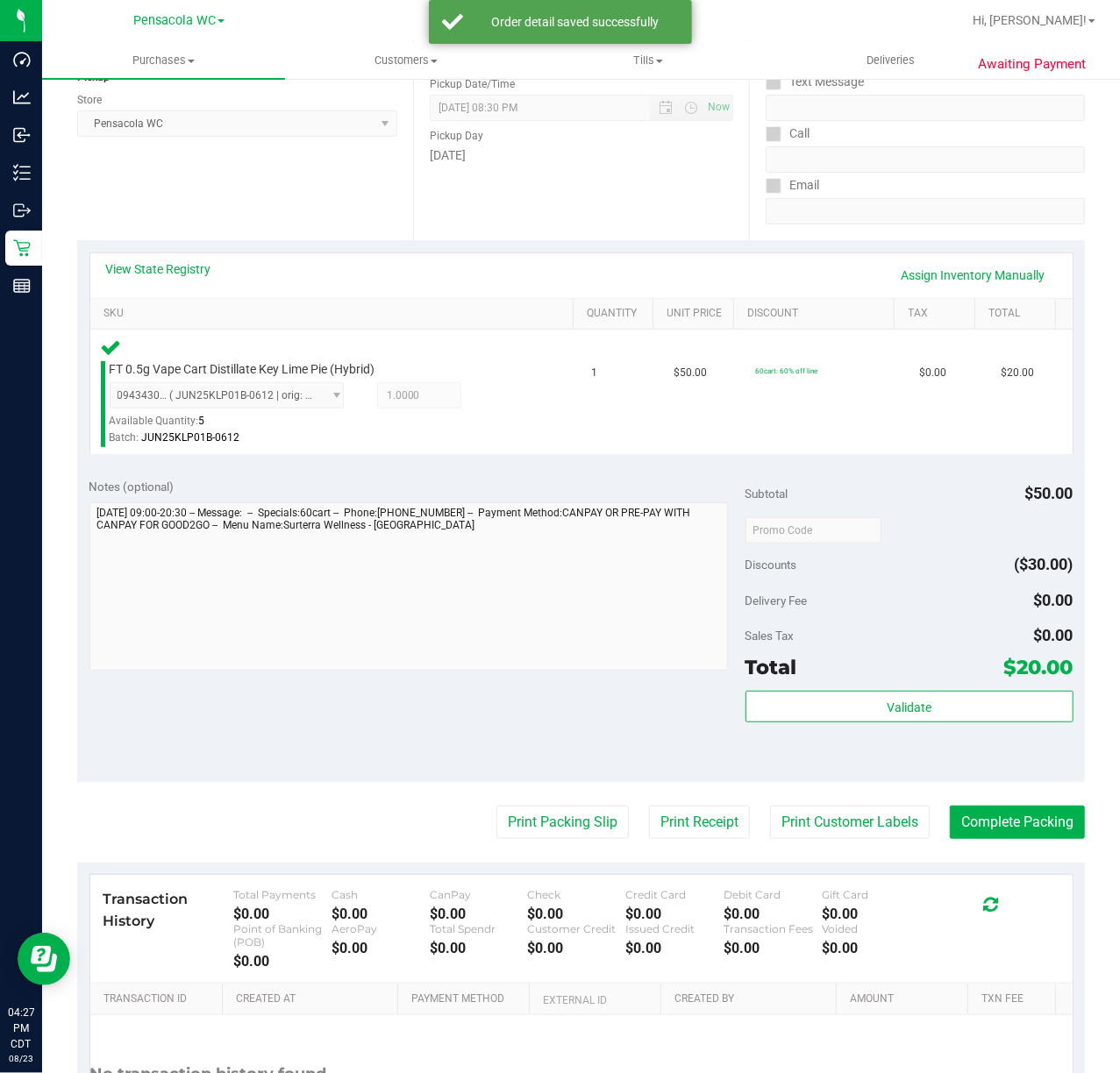
scroll to position [234, 0]
click at [509, 820] on button "Print Packing Slip" at bounding box center [562, 821] width 132 height 33
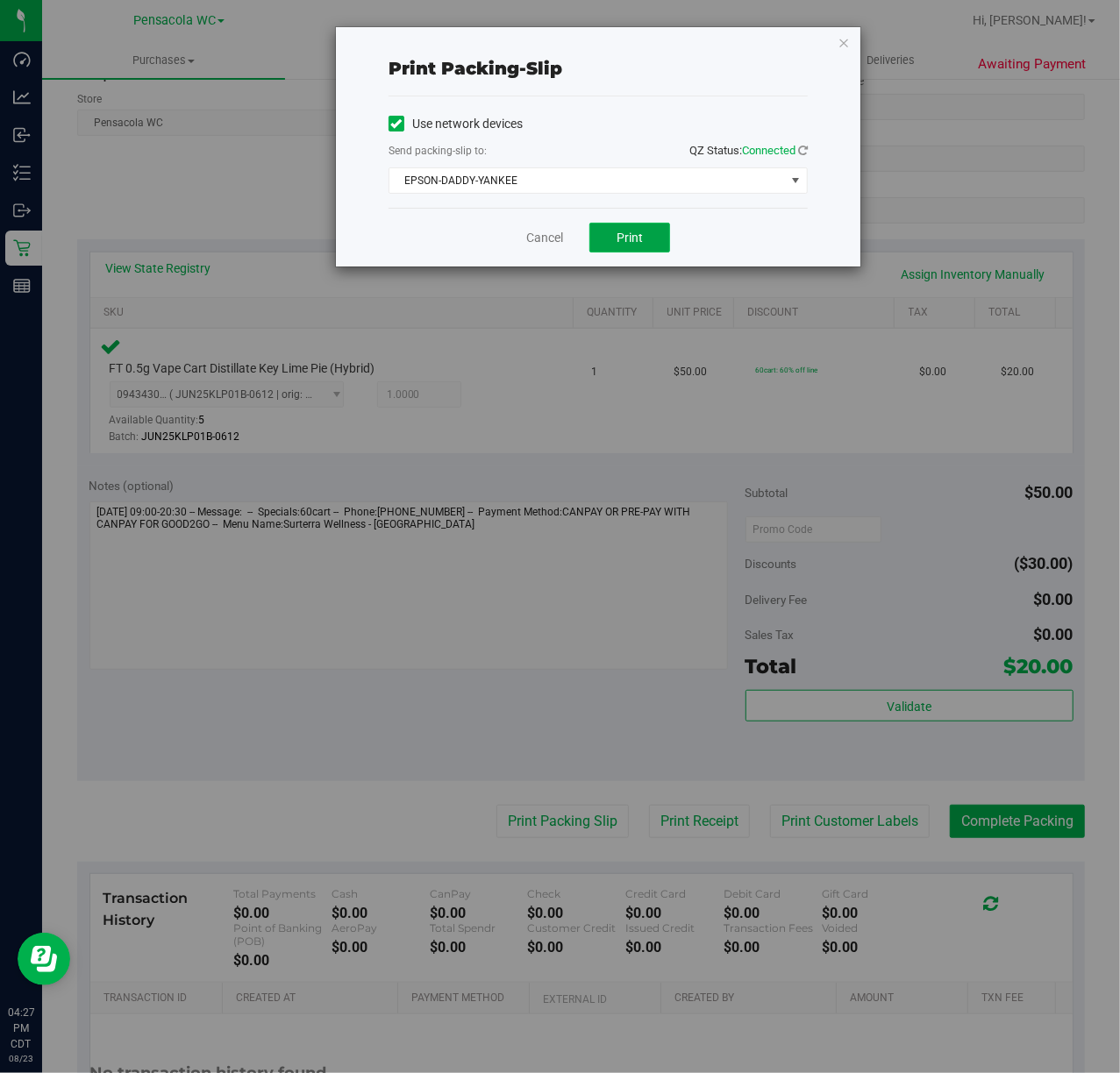
click at [601, 244] on button "Print" at bounding box center [630, 237] width 81 height 29
click at [851, 43] on div "Print packing-slip Use network devices Send packing-slip to: QZ Status: Connect…" at bounding box center [598, 147] width 524 height 239
click at [839, 46] on icon "button" at bounding box center [844, 42] width 12 height 21
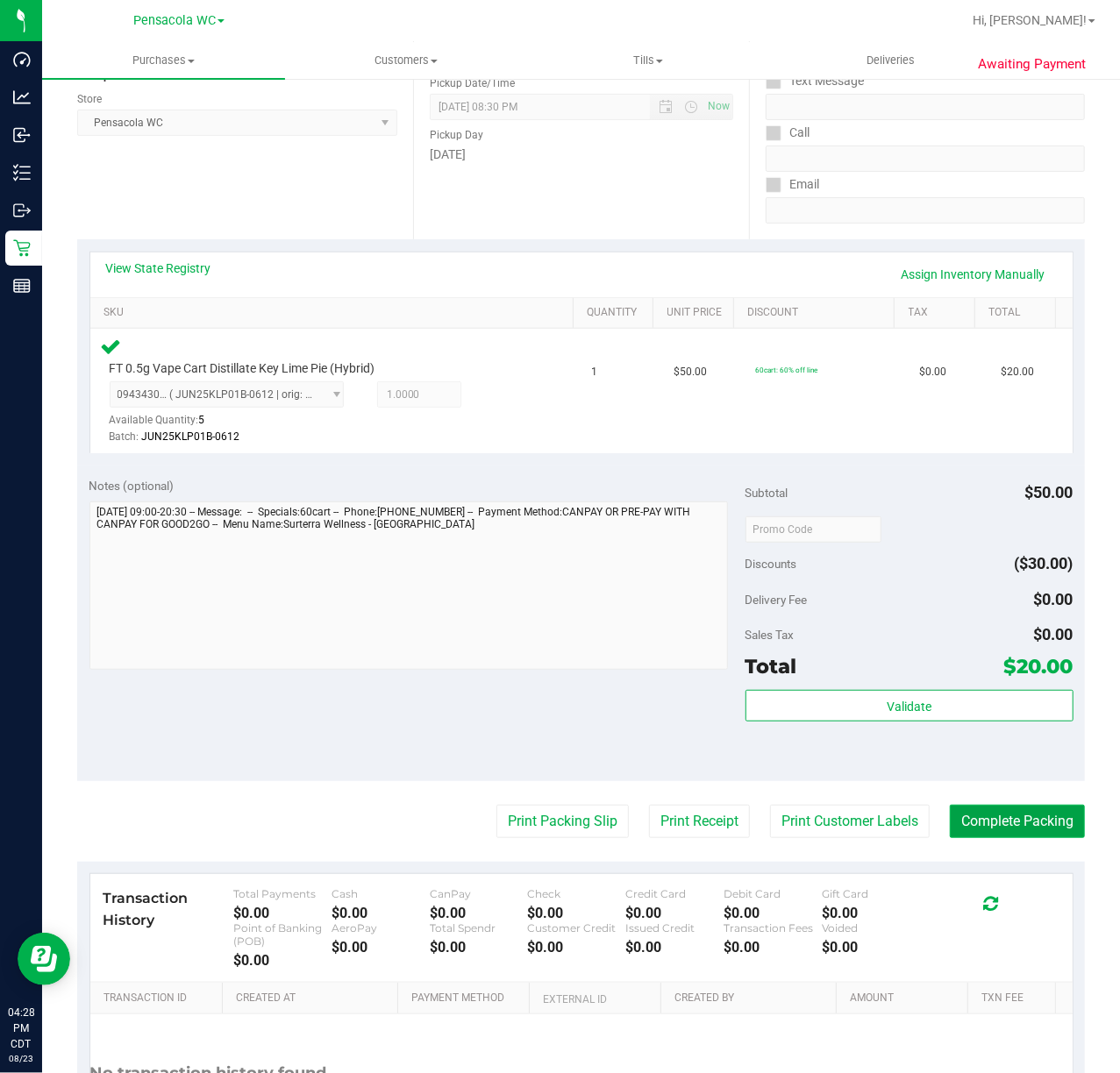
click at [1015, 826] on button "Complete Packing" at bounding box center [1017, 821] width 135 height 33
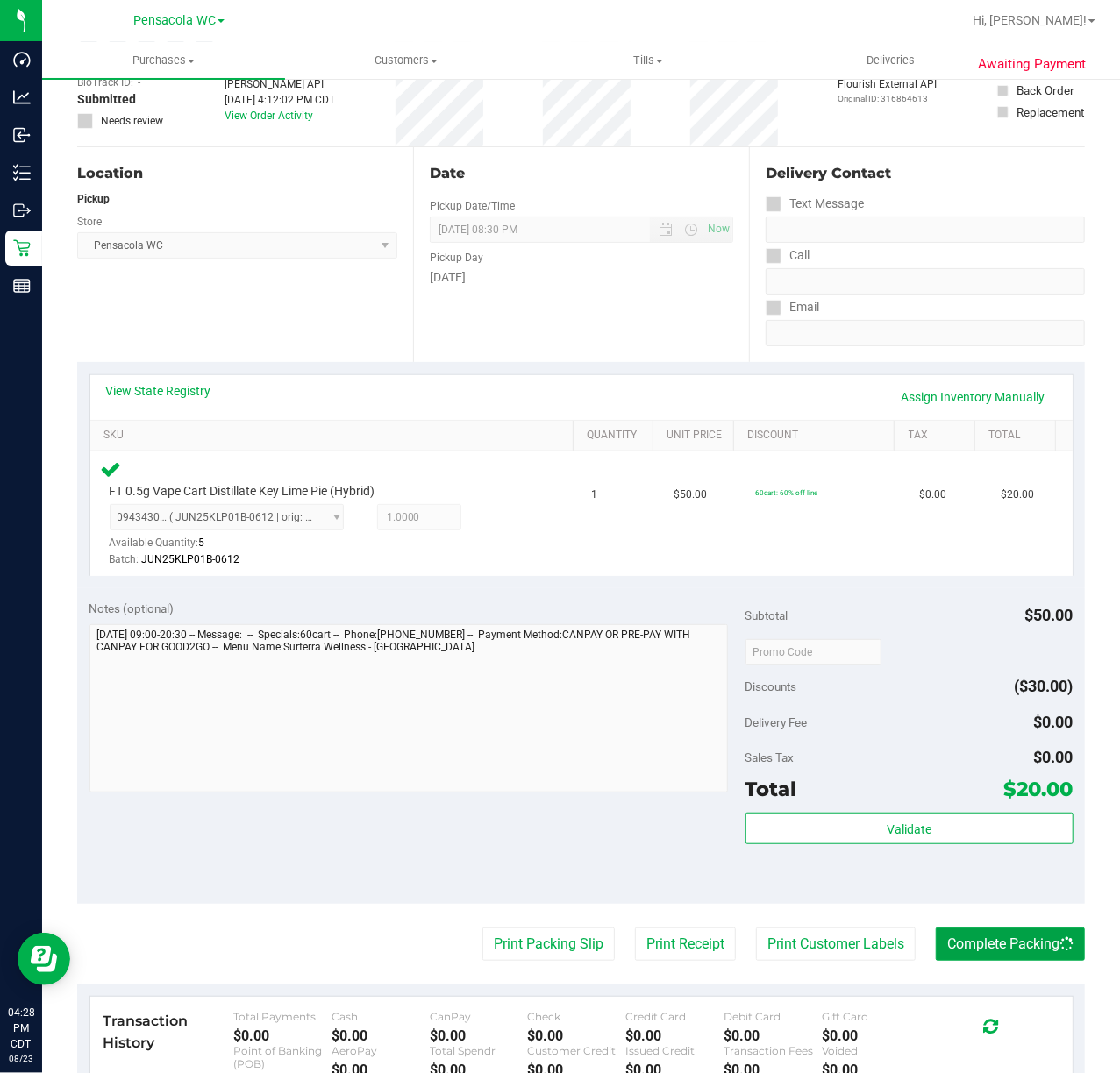
scroll to position [0, 0]
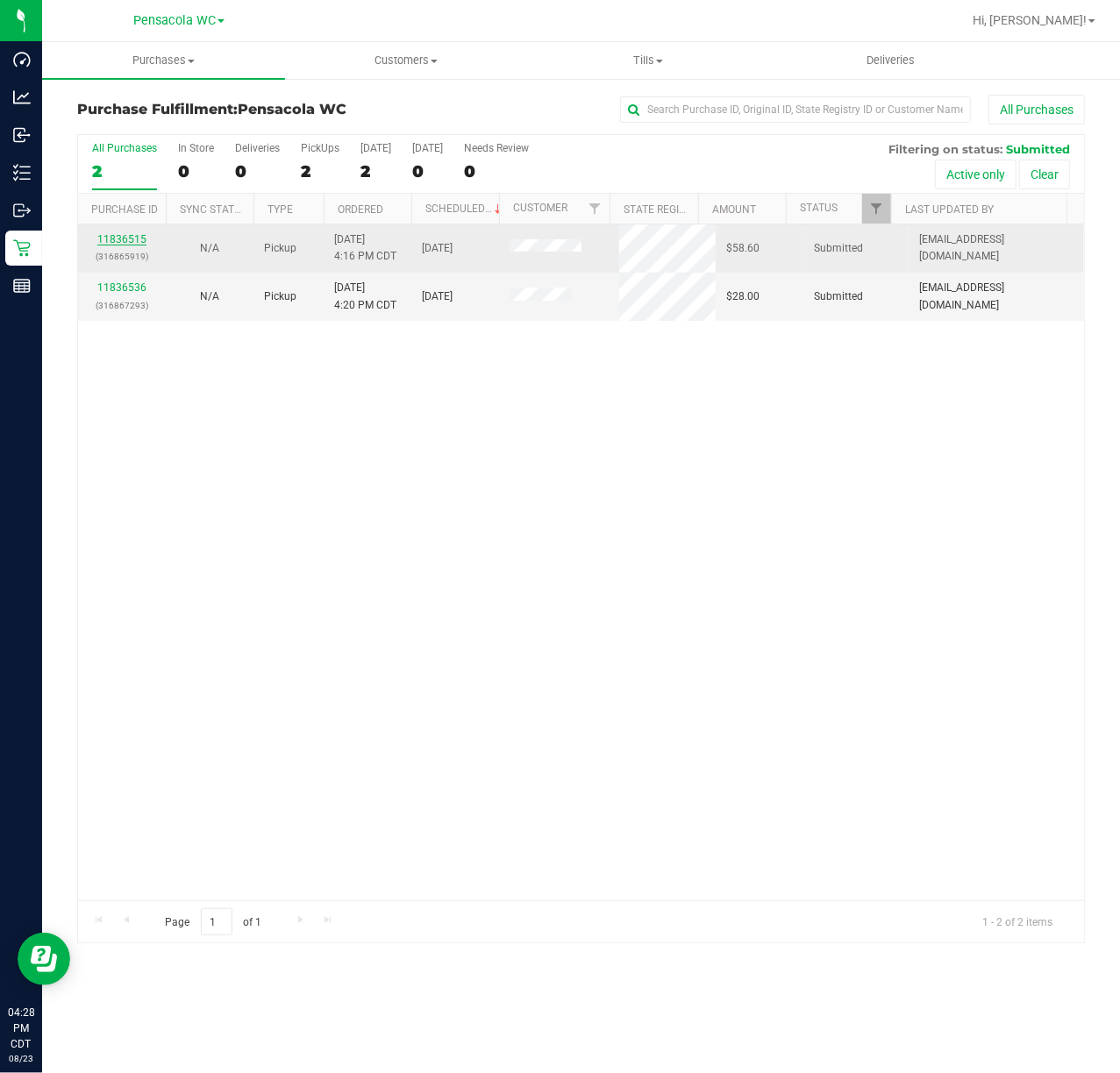
click at [123, 246] on link "11836515" at bounding box center [123, 239] width 49 height 12
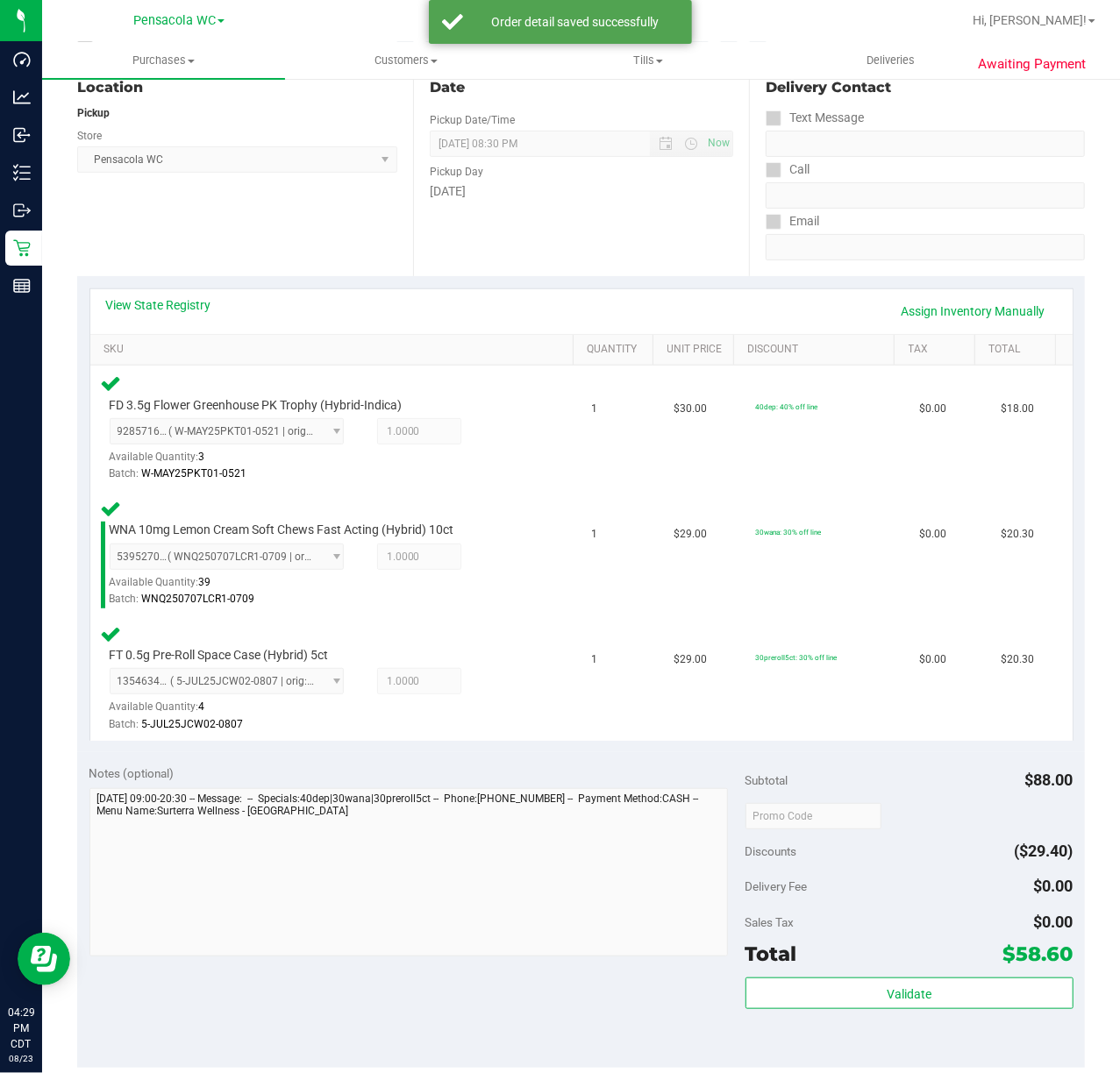
scroll to position [584, 0]
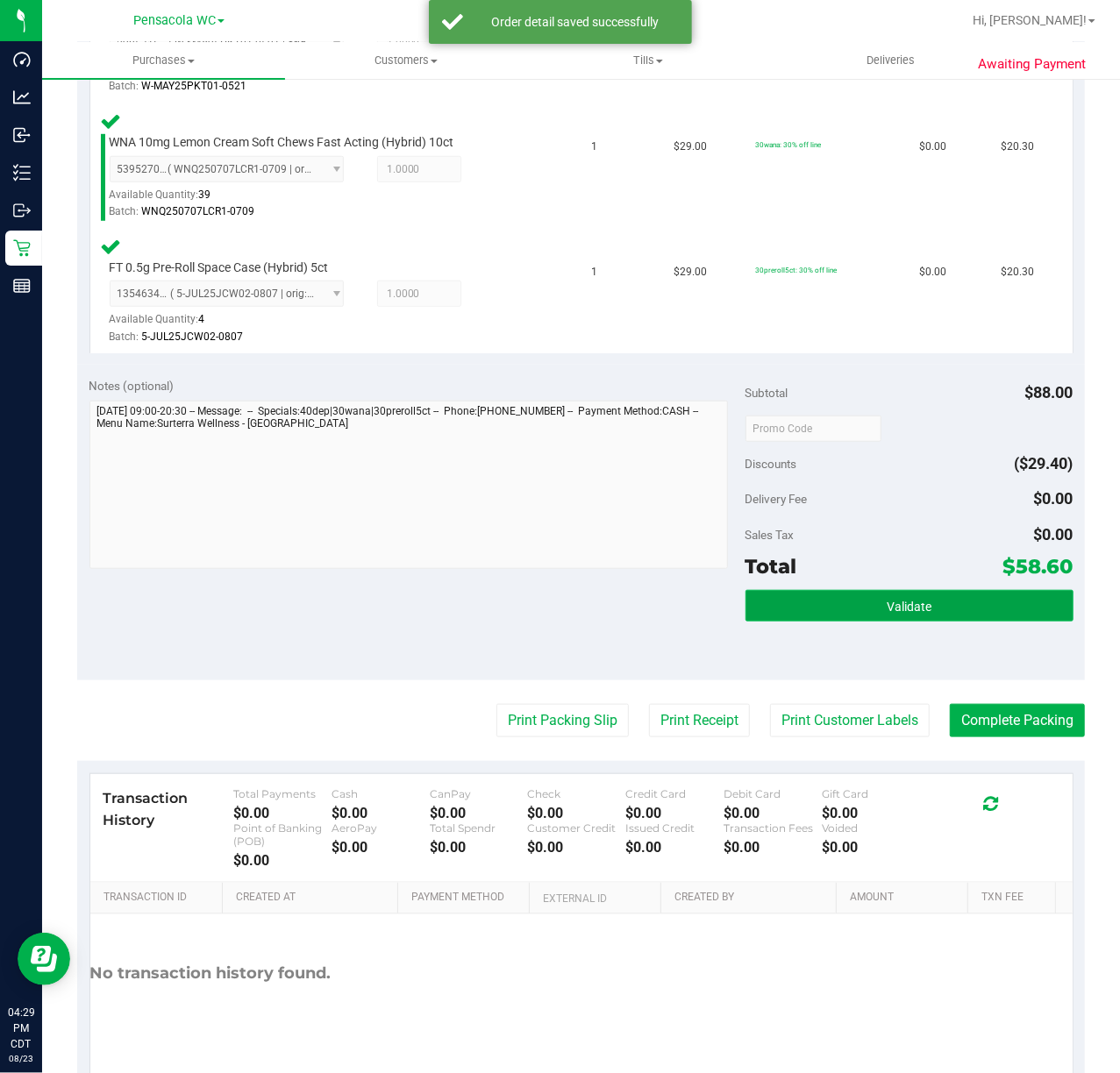
click at [826, 608] on button "Validate" at bounding box center [909, 606] width 328 height 31
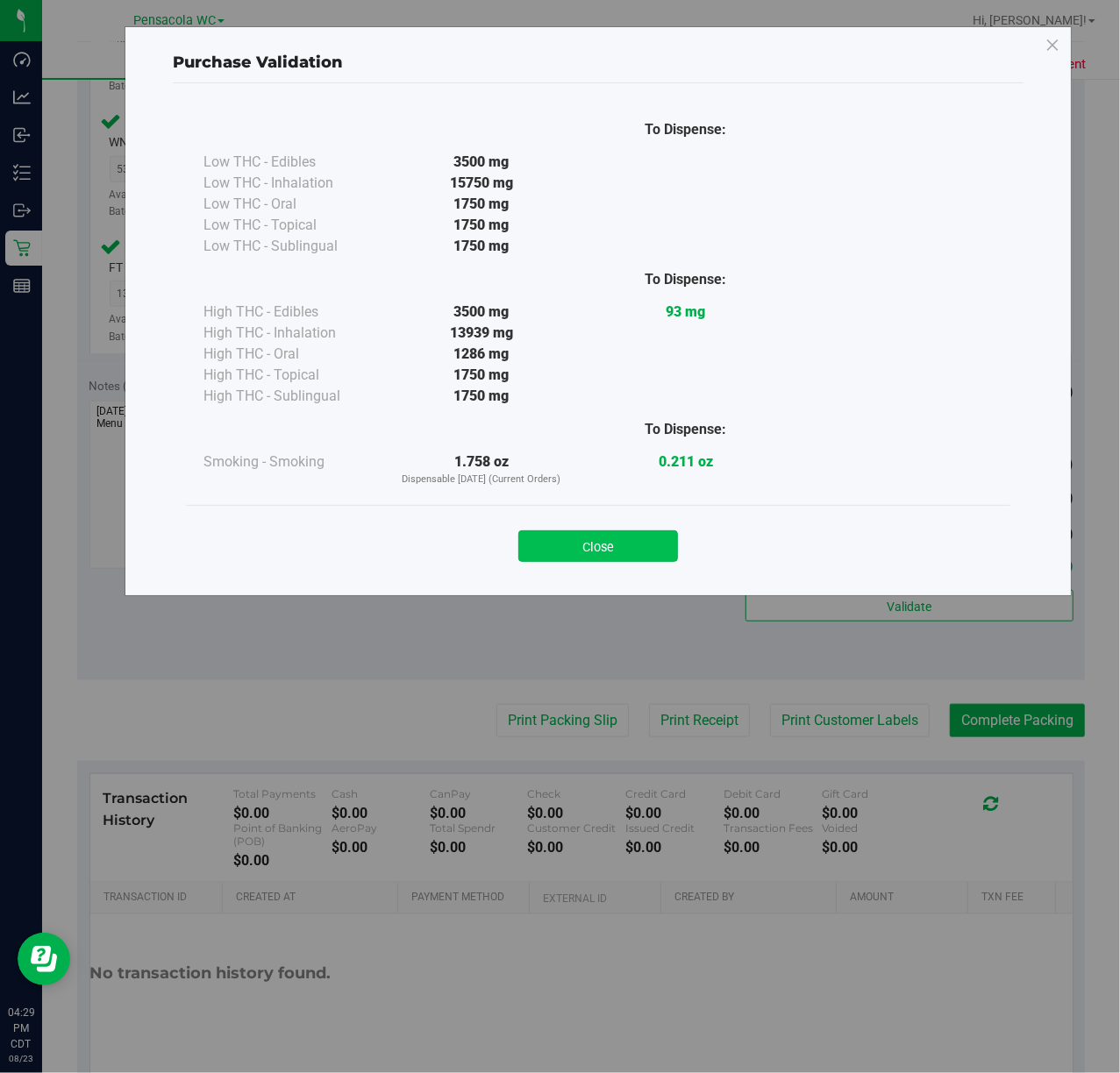
click at [625, 548] on button "Close" at bounding box center [598, 546] width 160 height 31
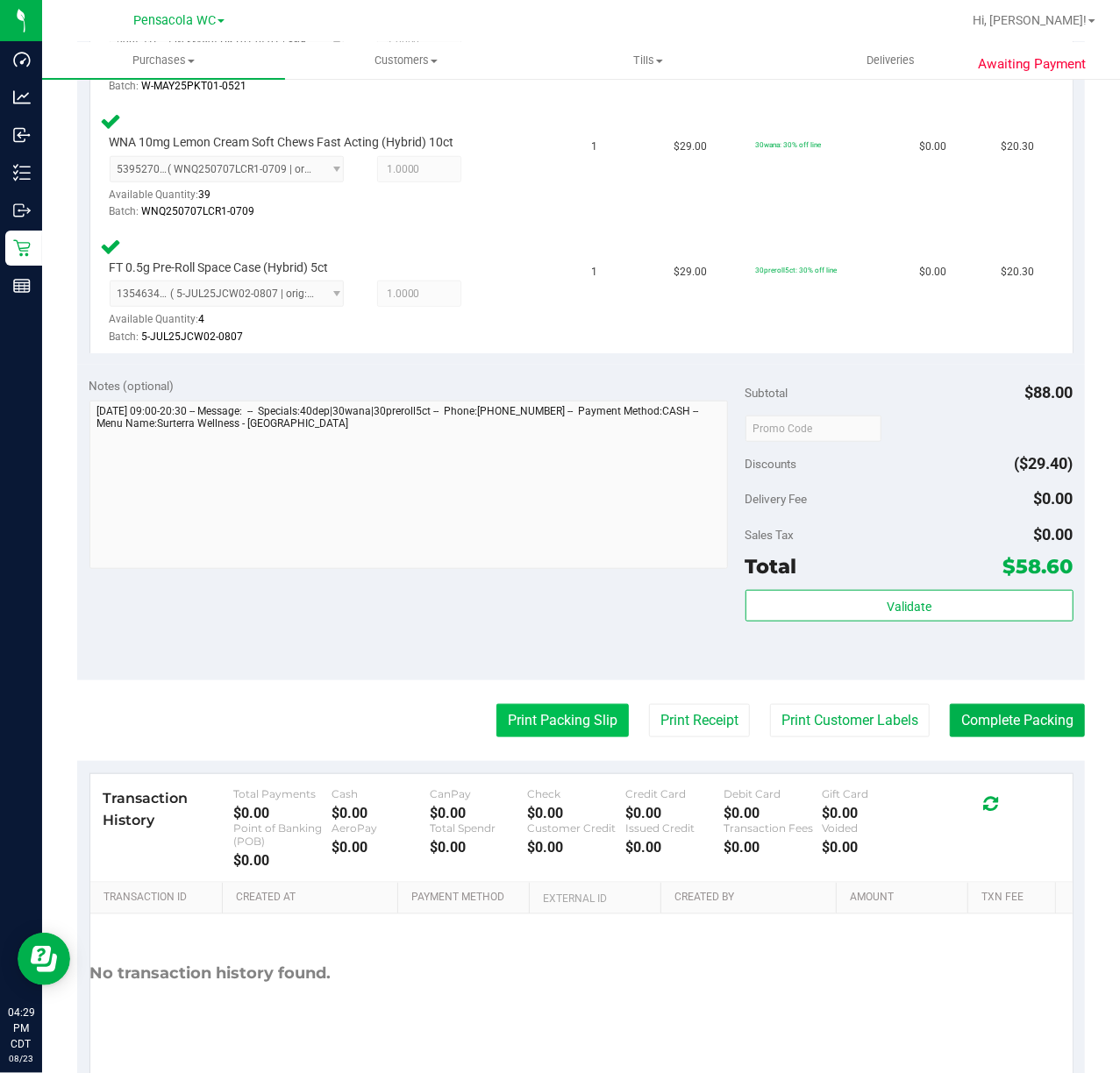
click at [524, 721] on button "Print Packing Slip" at bounding box center [562, 721] width 132 height 33
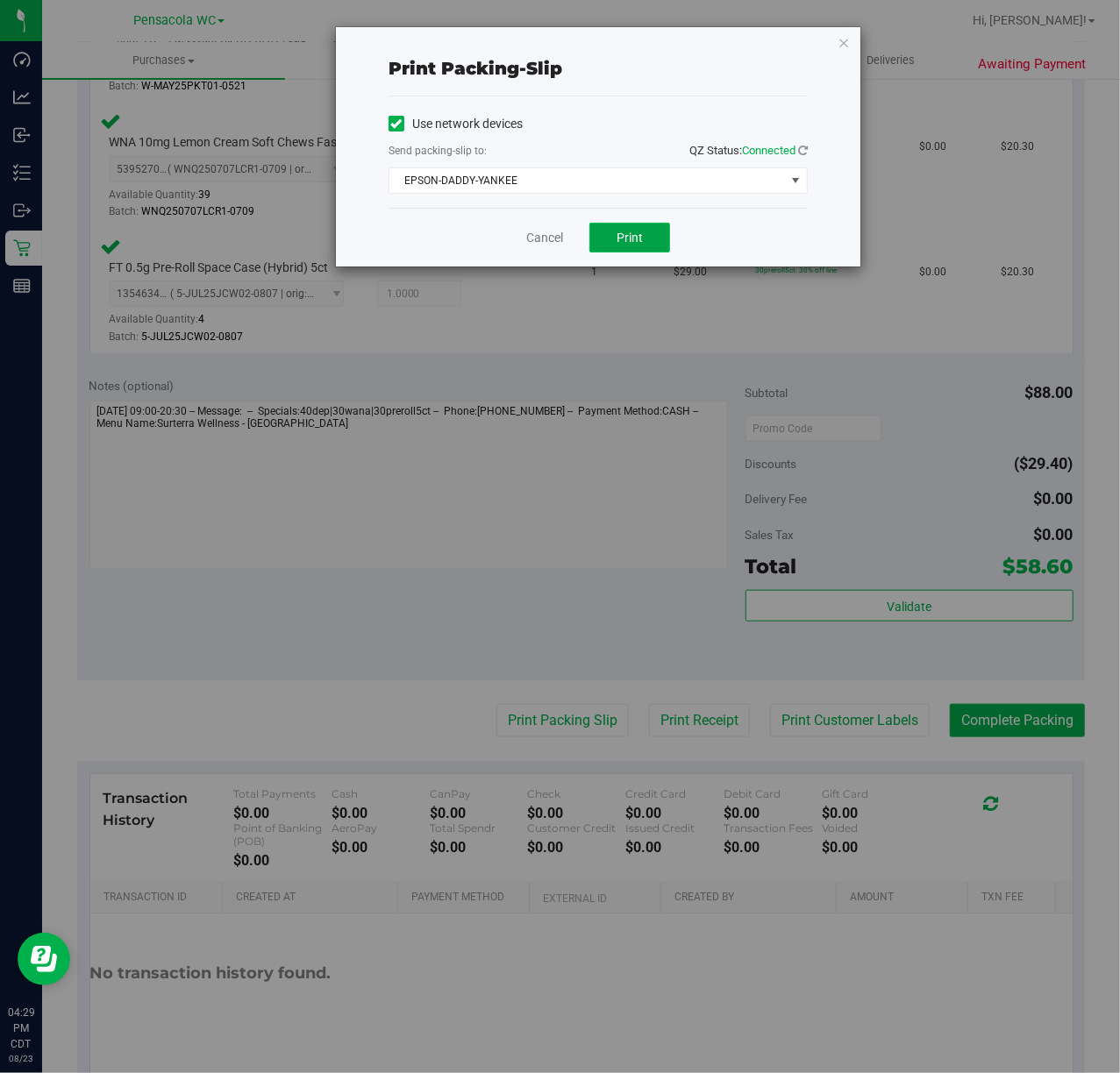
click at [621, 242] on span "Print" at bounding box center [630, 237] width 27 height 14
click at [841, 47] on icon "button" at bounding box center [844, 42] width 12 height 21
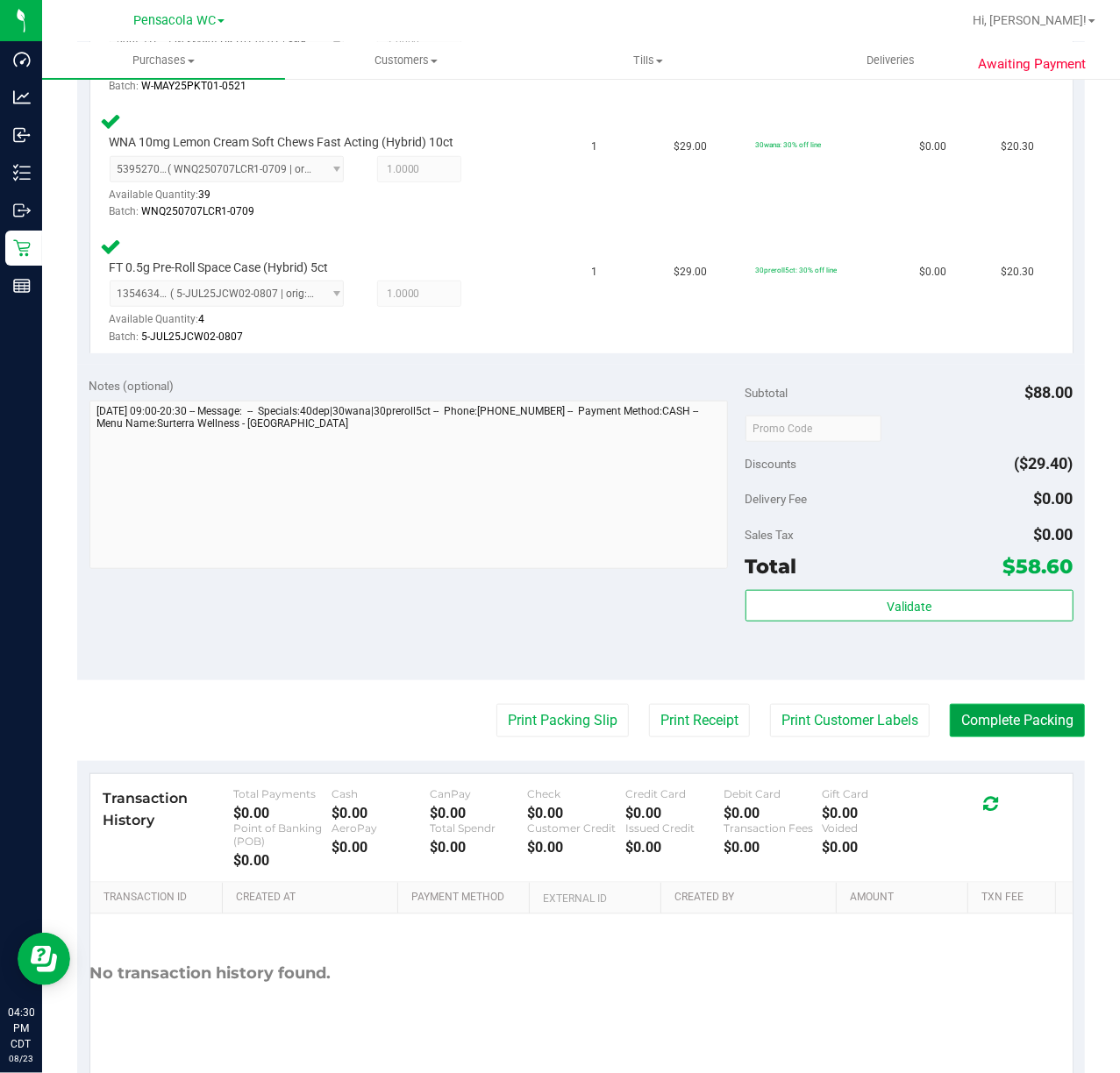
click at [969, 723] on button "Complete Packing" at bounding box center [1017, 721] width 135 height 33
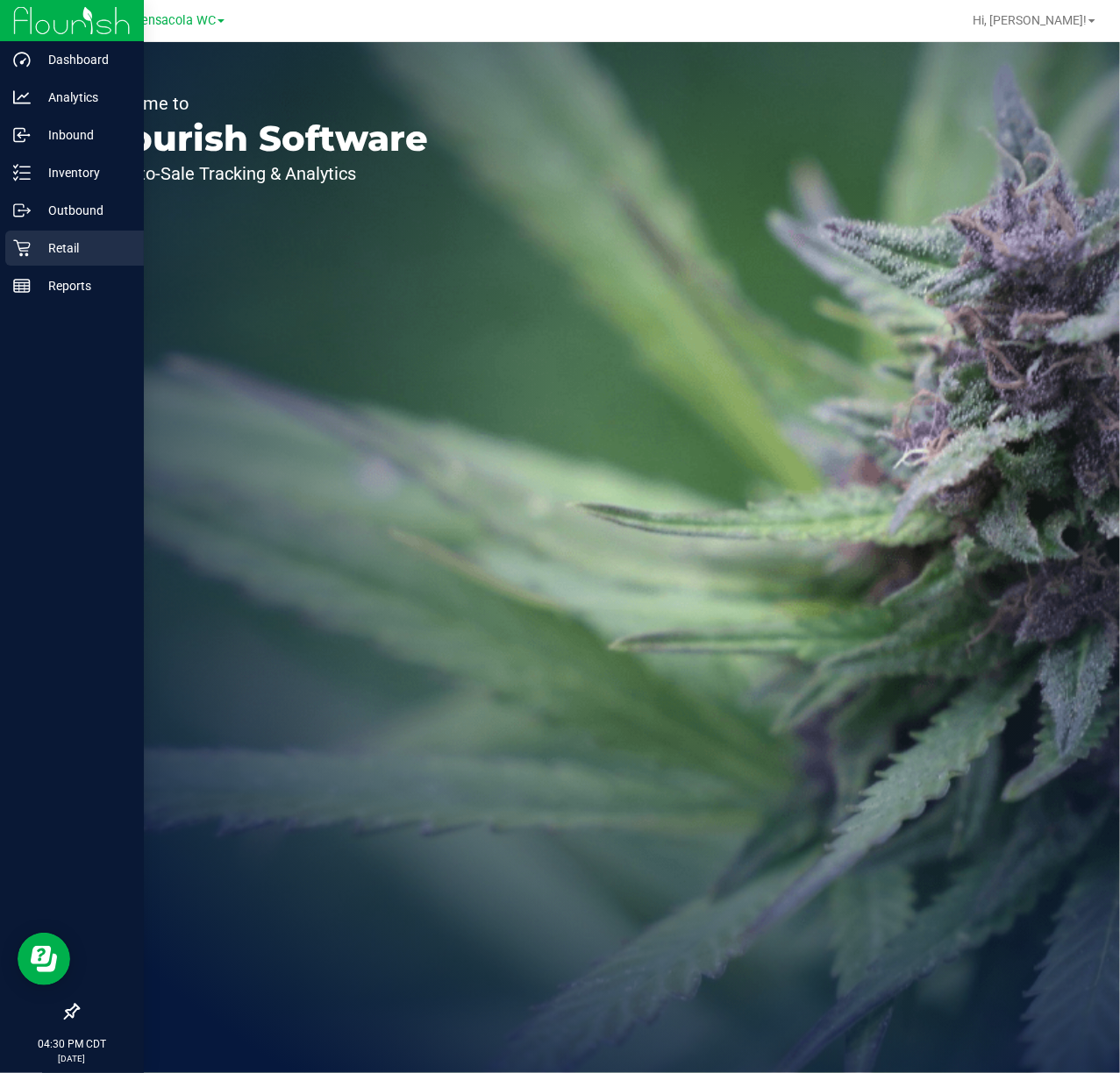
click at [18, 250] on icon at bounding box center [22, 248] width 17 height 17
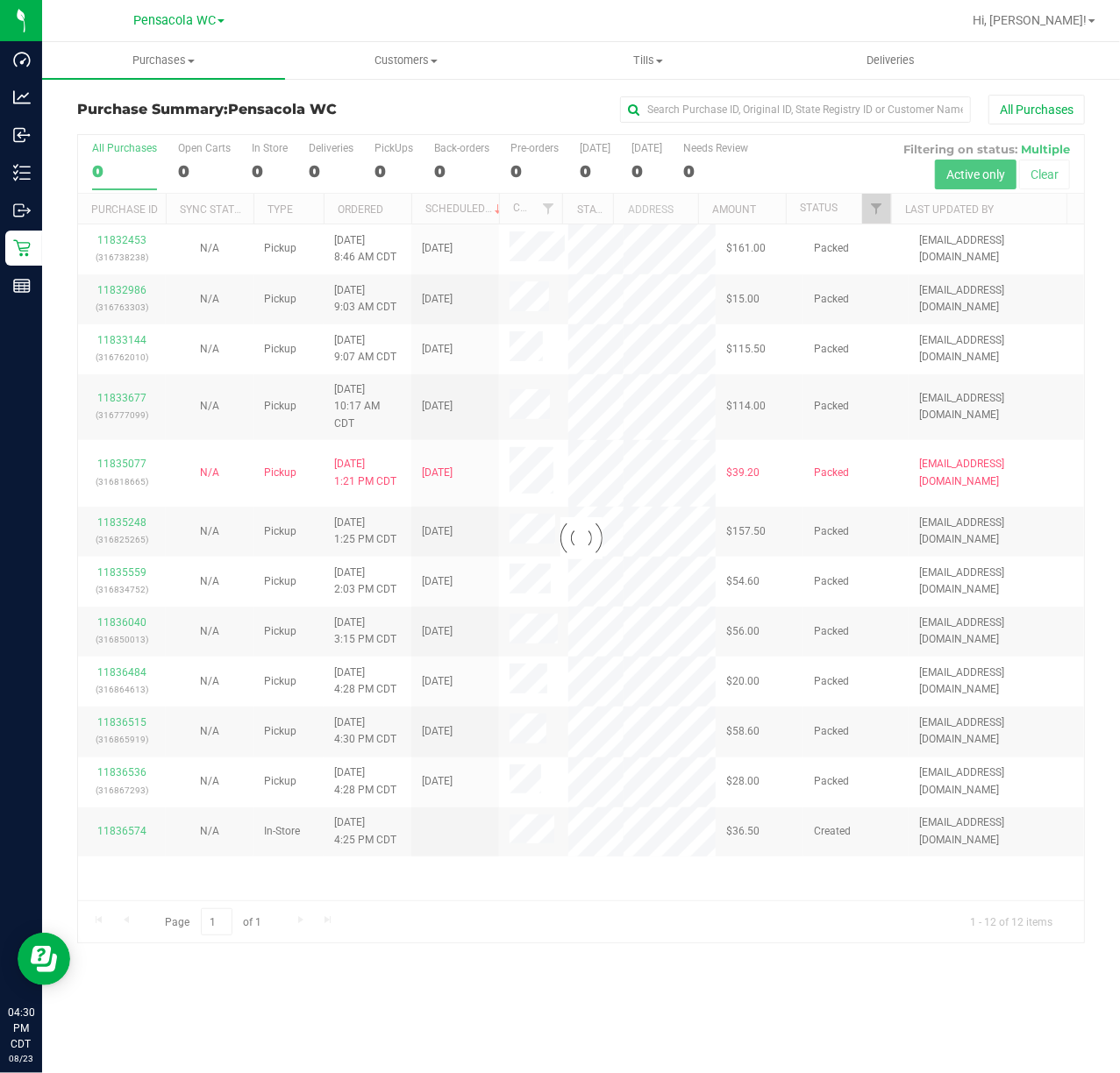
click at [883, 211] on div at bounding box center [580, 538] width 1006 height 808
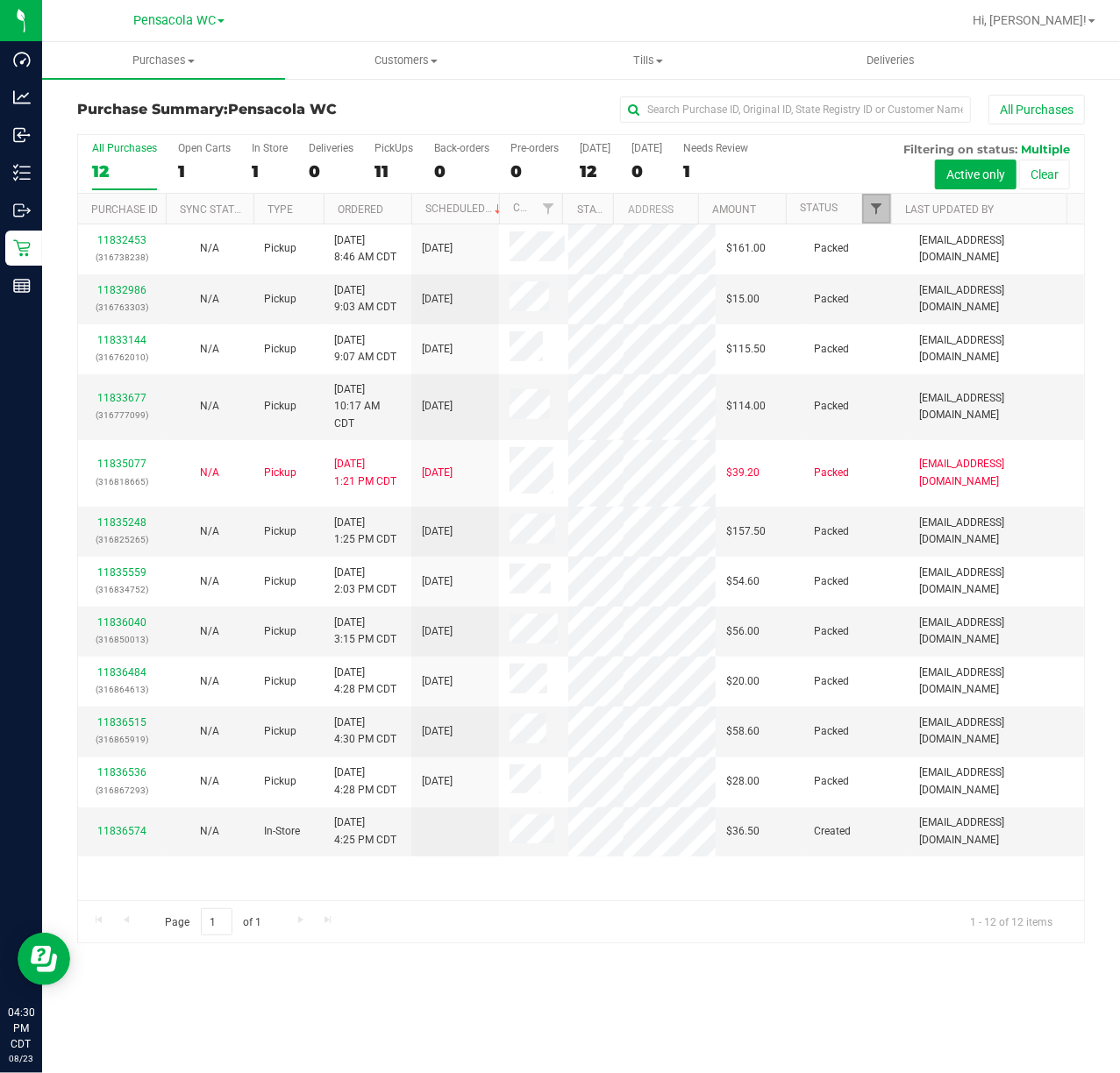
click at [883, 211] on span "Filter" at bounding box center [876, 208] width 14 height 14
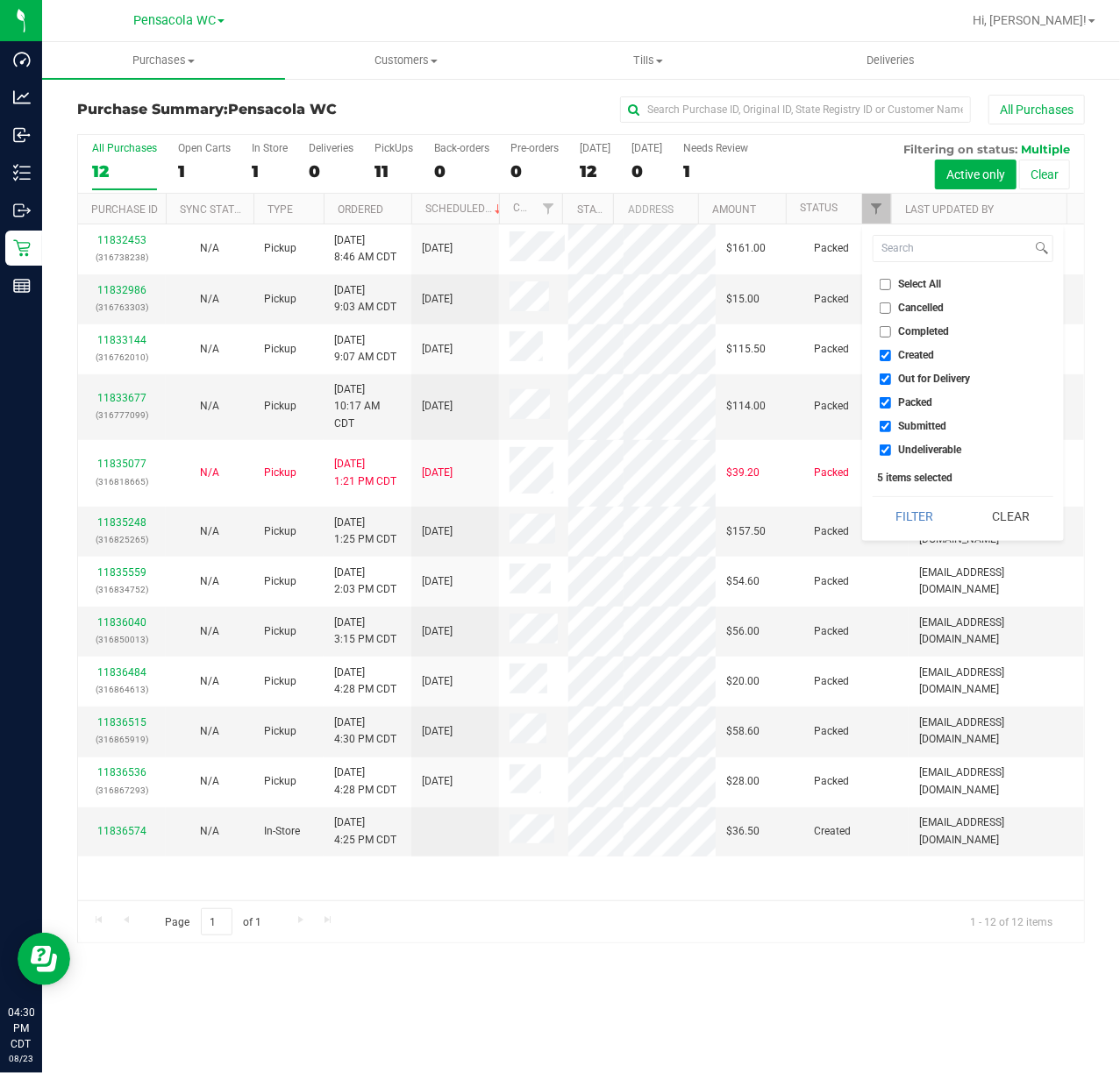
click at [881, 285] on input "Select All" at bounding box center [885, 285] width 11 height 11
checkbox input "true"
click at [881, 285] on input "Select All" at bounding box center [885, 285] width 11 height 11
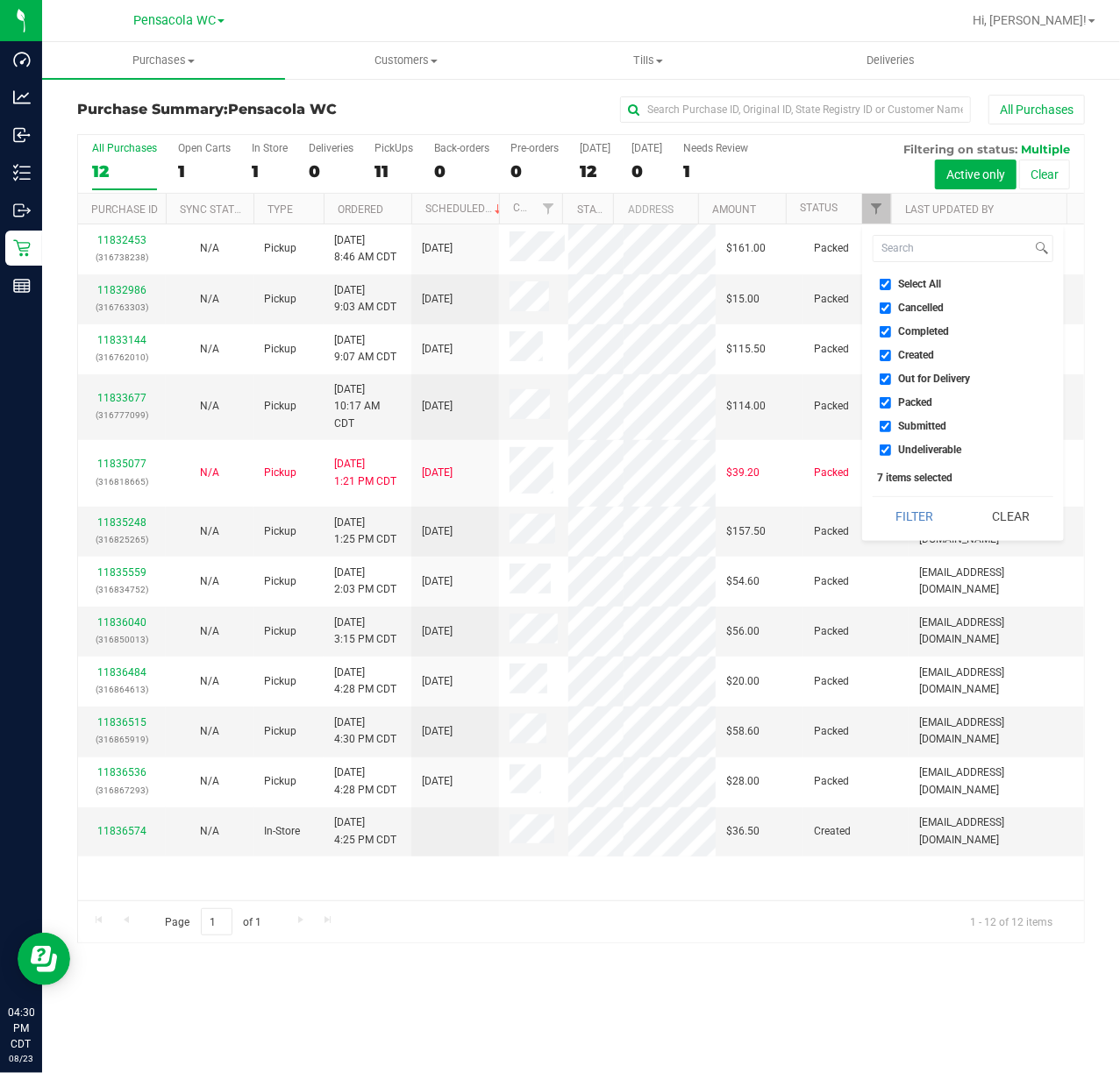
checkbox input "false"
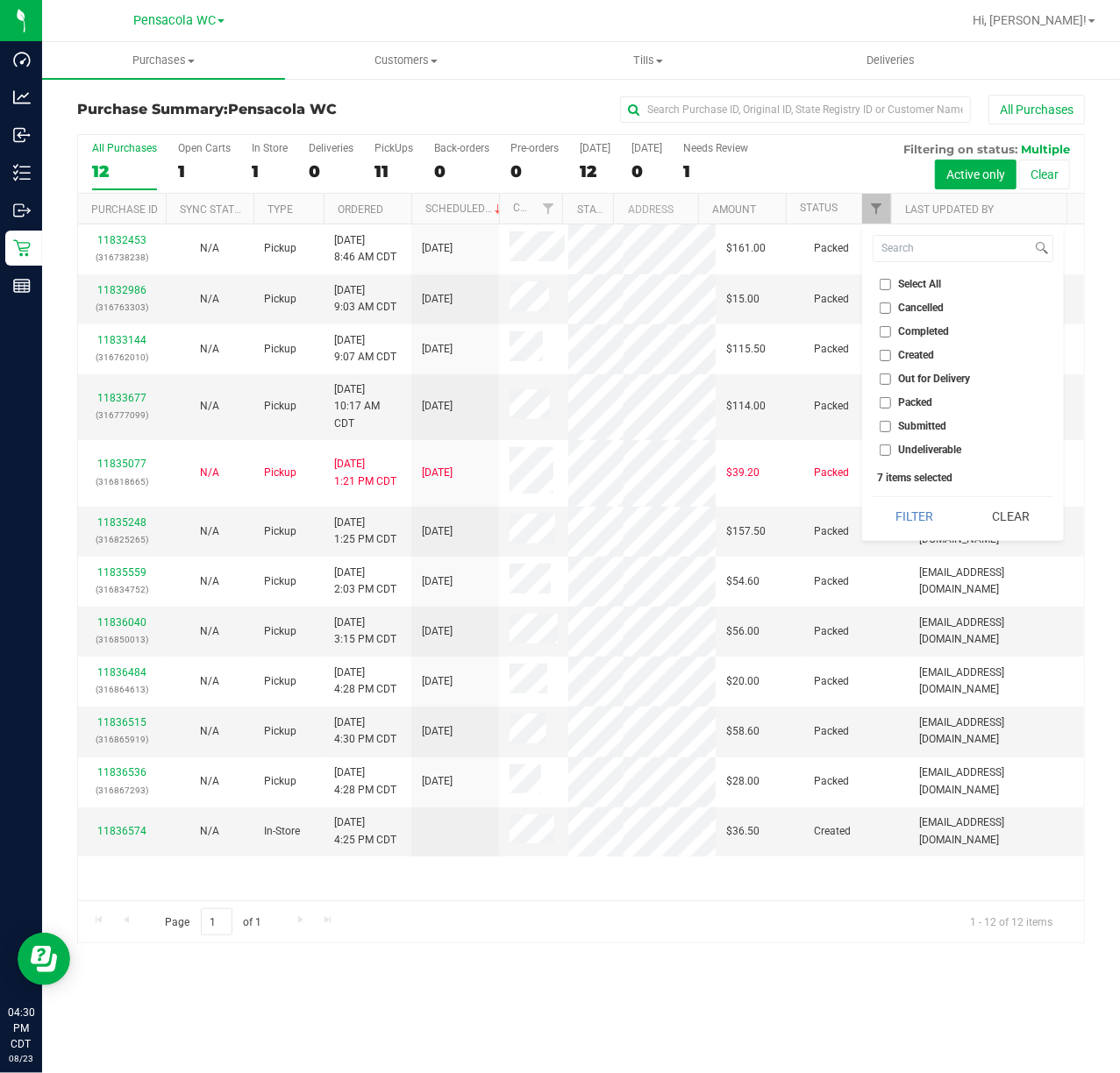
checkbox input "false"
click at [880, 426] on input "Submitted" at bounding box center [885, 426] width 11 height 11
checkbox input "true"
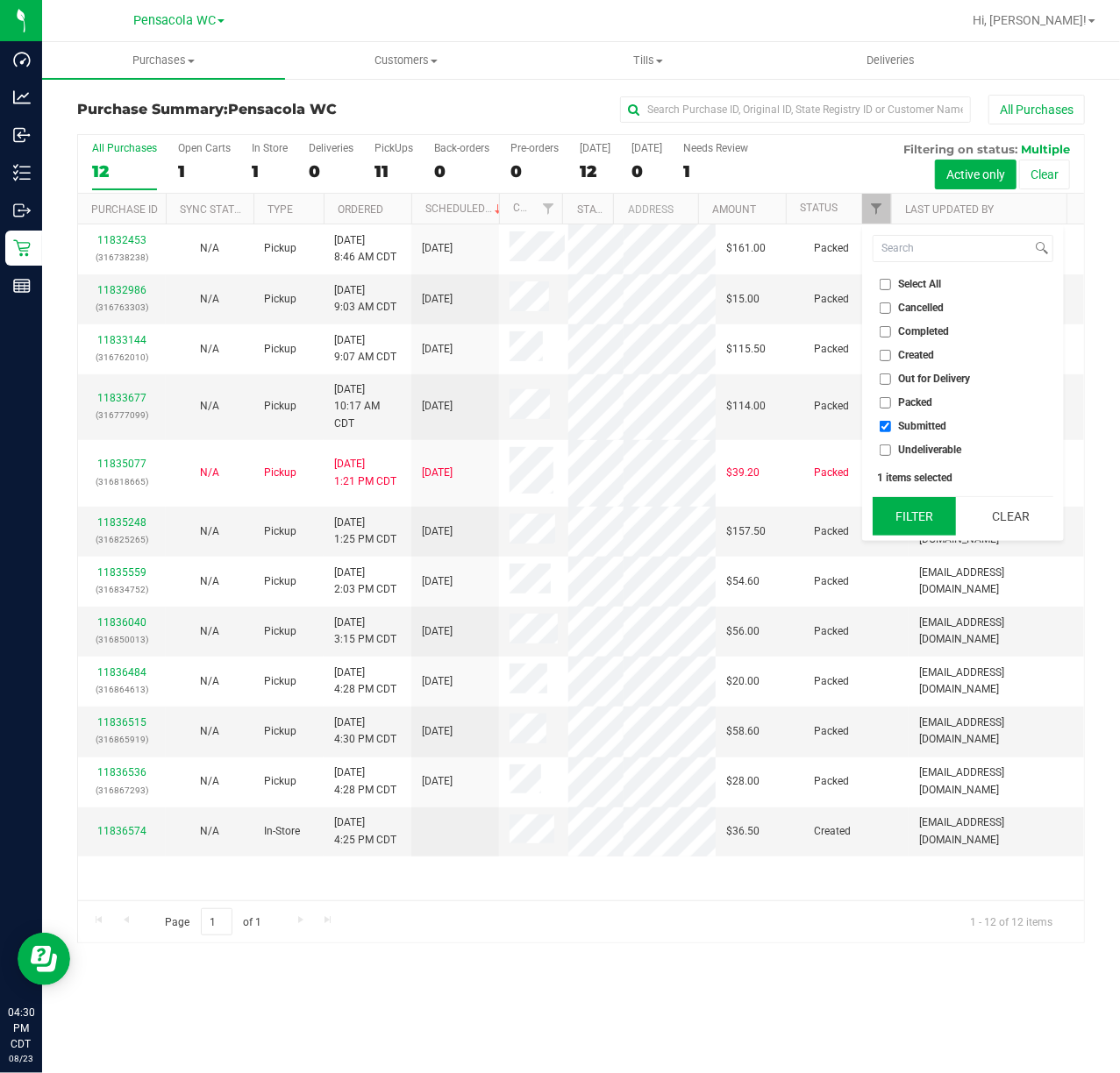
click at [902, 502] on button "Filter" at bounding box center [915, 517] width 85 height 39
